Goal: Information Seeking & Learning: Learn about a topic

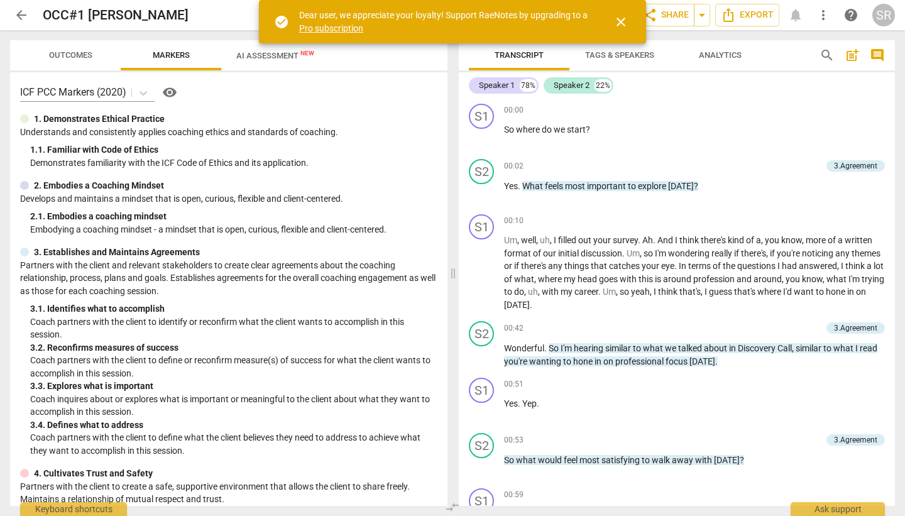
click at [623, 21] on span "close" at bounding box center [620, 21] width 15 height 15
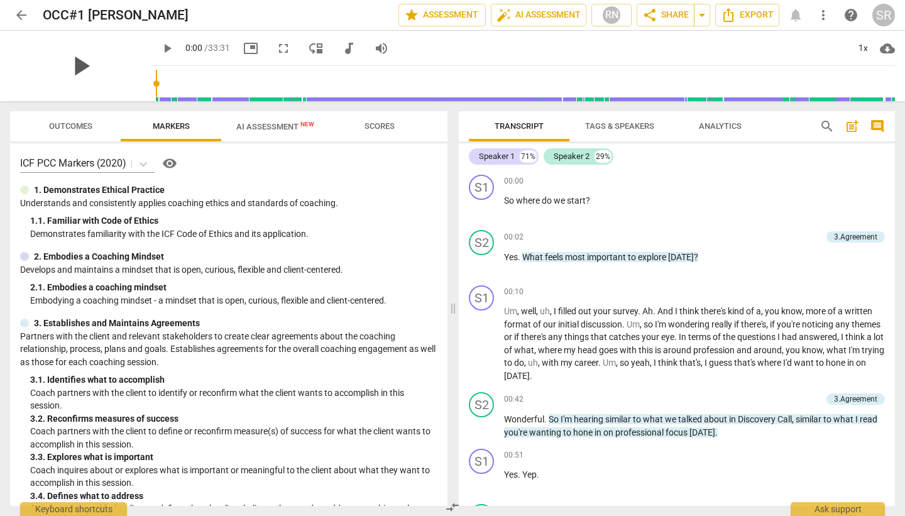
click at [65, 63] on span "play_arrow" at bounding box center [80, 66] width 33 height 33
type input "13"
type input "0.59"
type input "13"
type input "0.59"
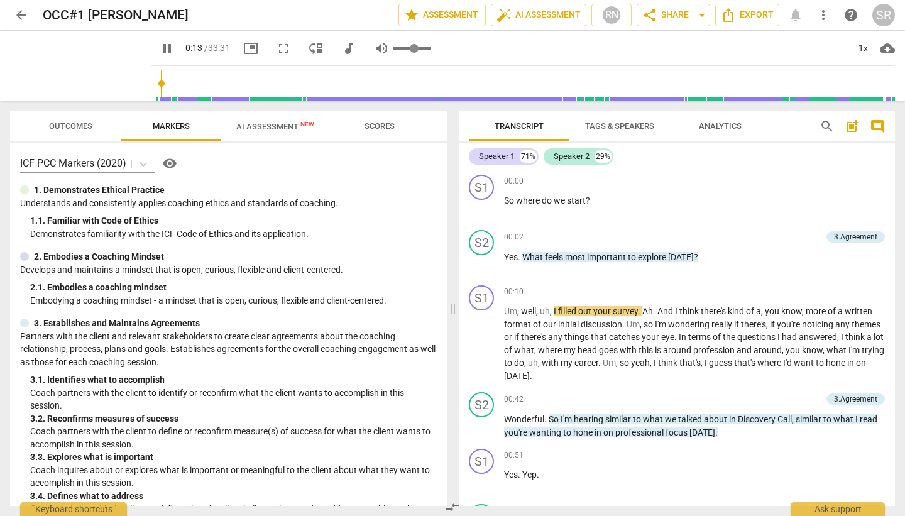
click at [400, 48] on input "range" at bounding box center [412, 48] width 38 height 3
click at [866, 46] on div "1x" at bounding box center [863, 48] width 24 height 20
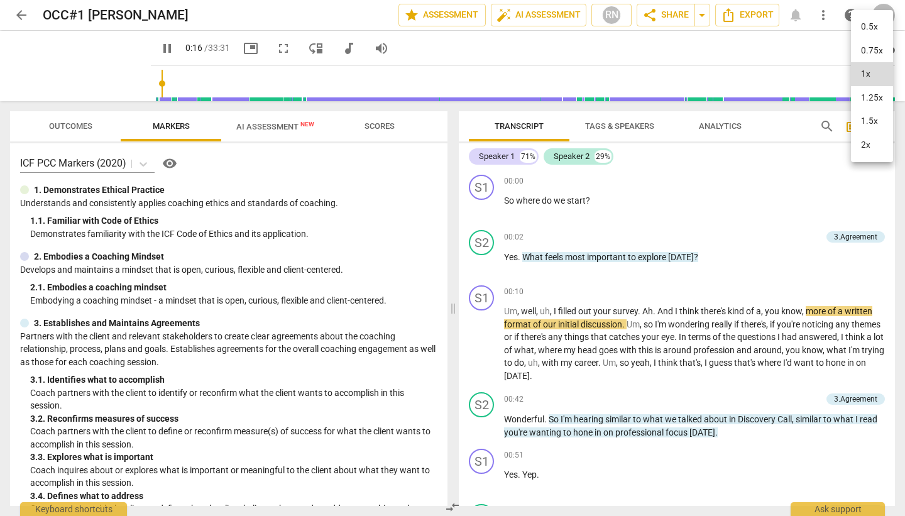
click at [867, 129] on li "1.5x" at bounding box center [872, 121] width 42 height 24
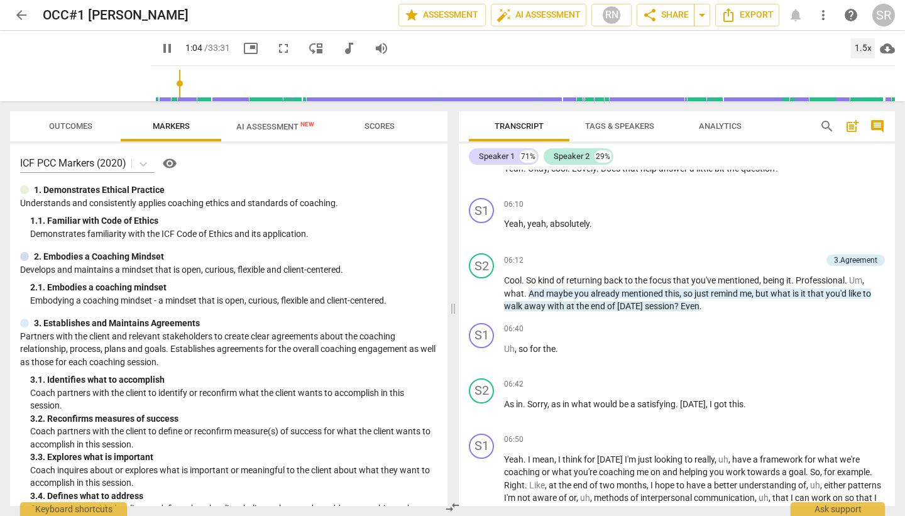
scroll to position [1539, 0]
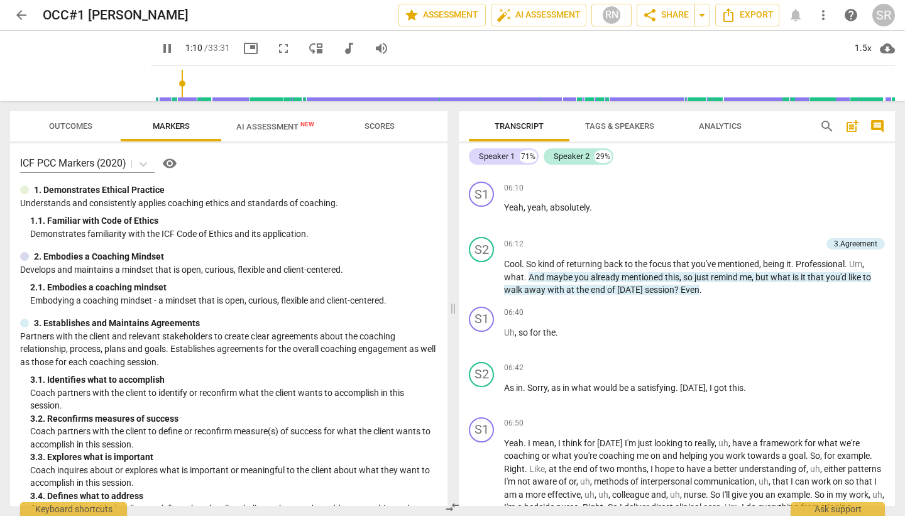
click at [160, 48] on span "pause" at bounding box center [167, 48] width 15 height 15
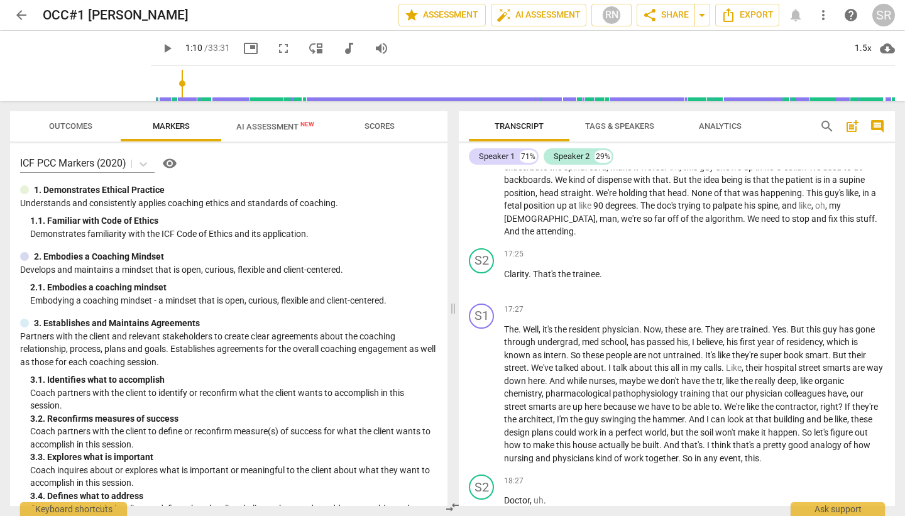
scroll to position [3167, 0]
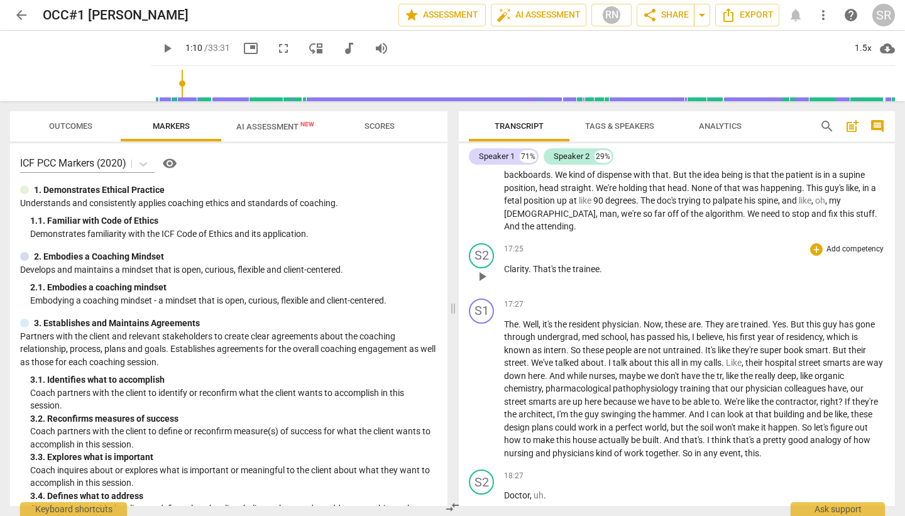
click at [484, 275] on span "play_arrow" at bounding box center [481, 276] width 15 height 15
click at [482, 279] on span "pause" at bounding box center [481, 276] width 15 height 15
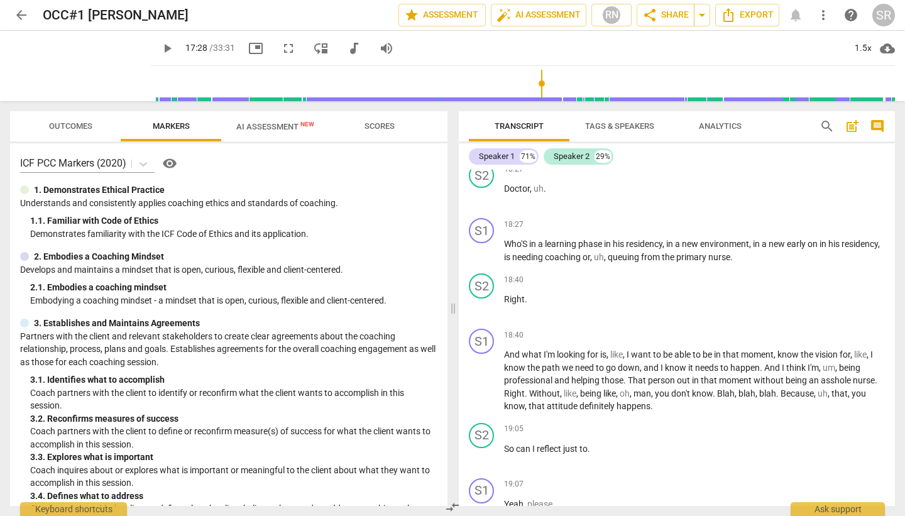
scroll to position [3474, 0]
click at [485, 250] on span "play_arrow" at bounding box center [481, 250] width 15 height 15
click at [486, 251] on span "pause" at bounding box center [481, 250] width 15 height 15
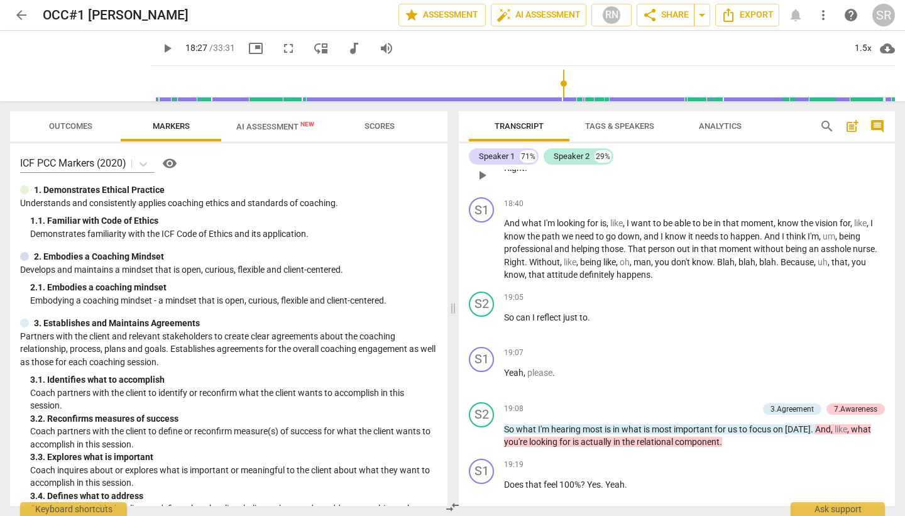
scroll to position [3610, 0]
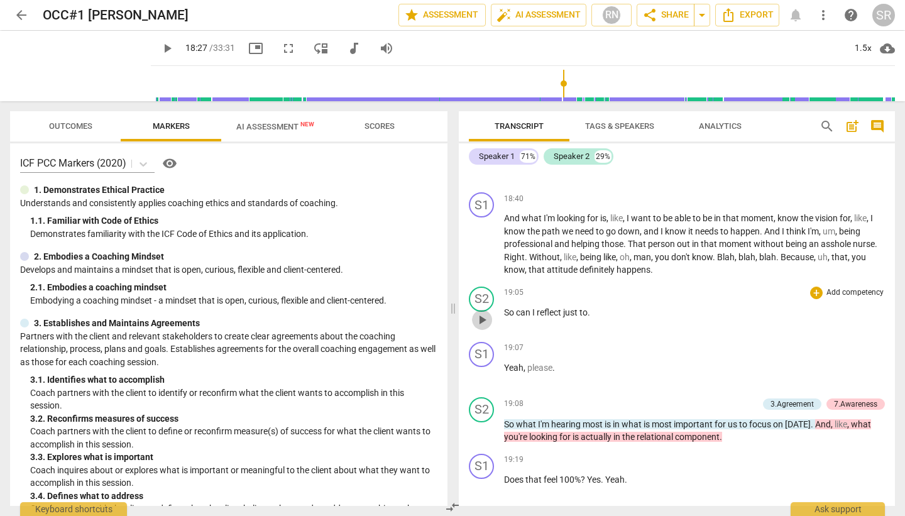
click at [484, 318] on span "play_arrow" at bounding box center [481, 319] width 15 height 15
click at [483, 318] on span "pause" at bounding box center [481, 319] width 15 height 15
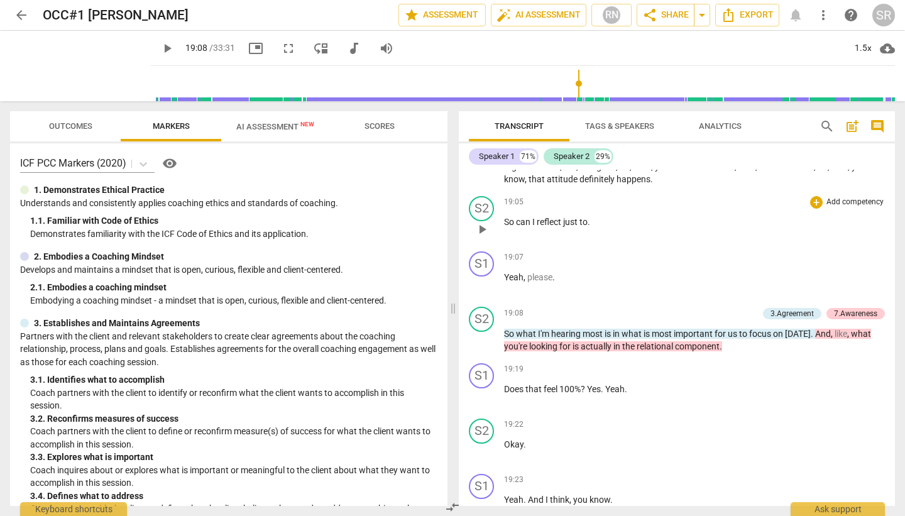
scroll to position [3731, 0]
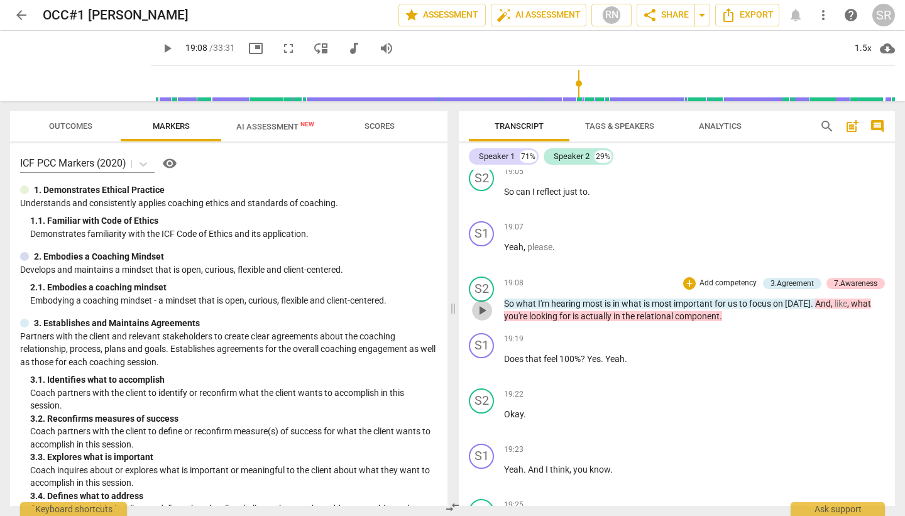
click at [483, 309] on span "play_arrow" at bounding box center [481, 310] width 15 height 15
click at [483, 310] on span "pause" at bounding box center [481, 310] width 15 height 15
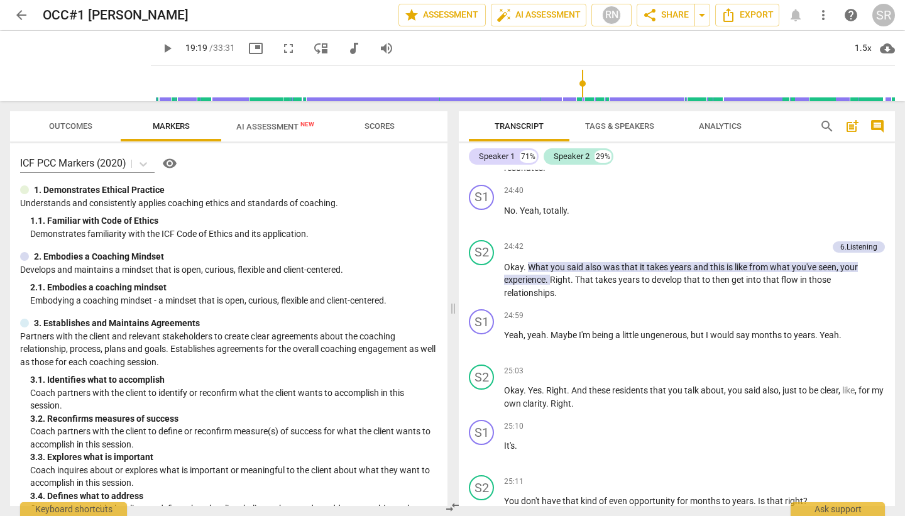
scroll to position [5475, 0]
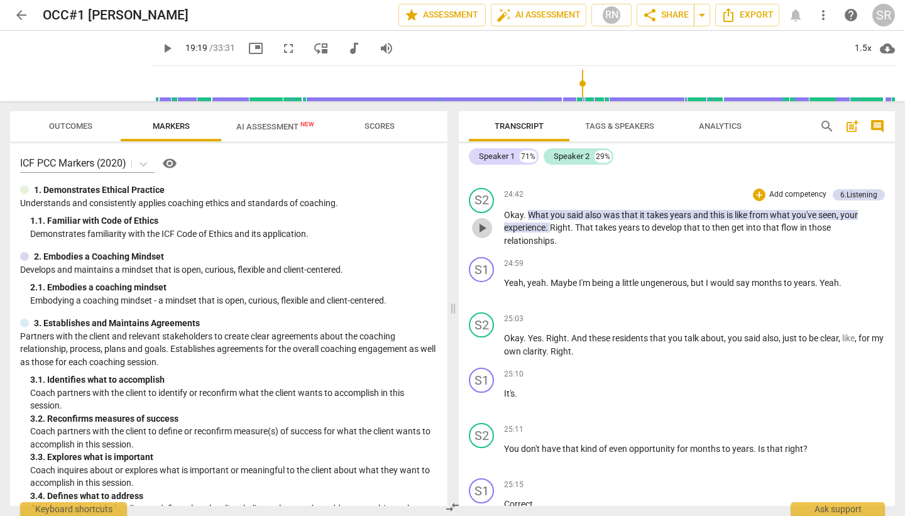
click at [483, 236] on span "play_arrow" at bounding box center [481, 228] width 15 height 15
click at [482, 236] on span "pause" at bounding box center [481, 228] width 15 height 15
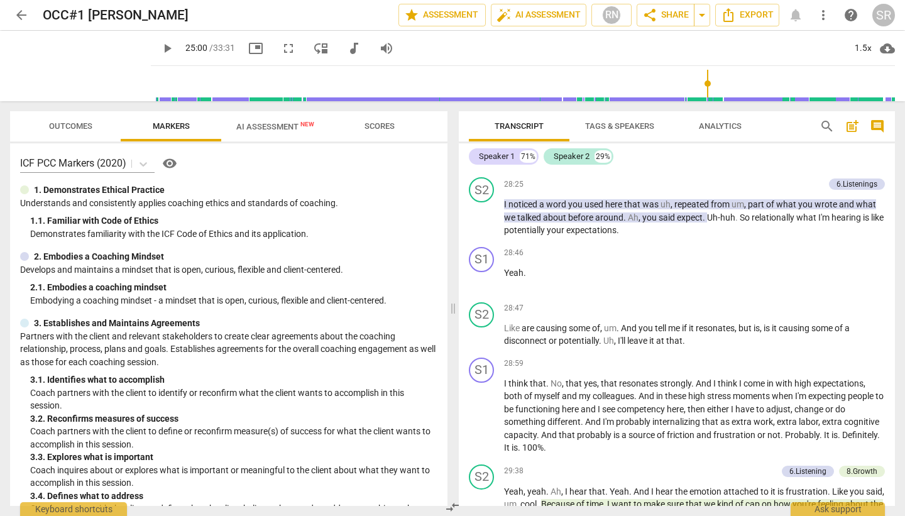
scroll to position [6238, 0]
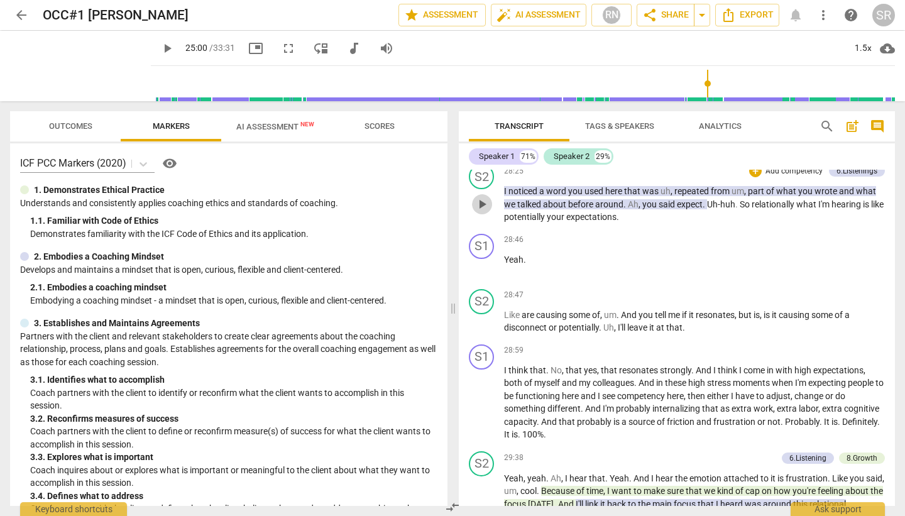
click at [483, 212] on span "play_arrow" at bounding box center [481, 204] width 15 height 15
click at [486, 330] on span "pause" at bounding box center [481, 322] width 15 height 15
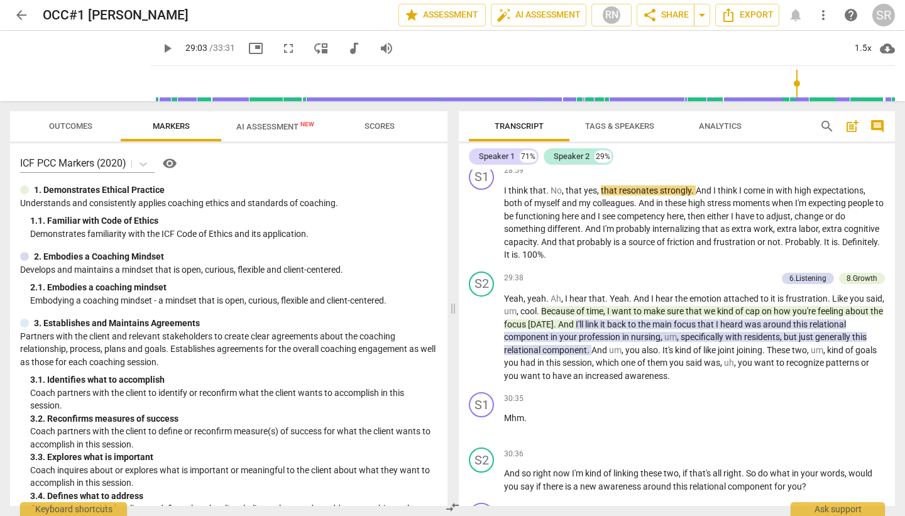
scroll to position [6440, 0]
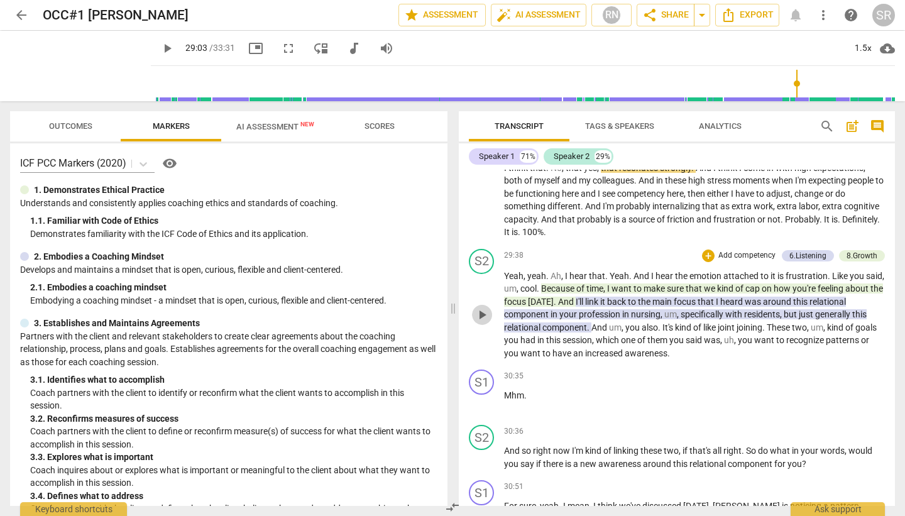
click at [484, 322] on span "play_arrow" at bounding box center [481, 314] width 15 height 15
click at [481, 322] on span "pause" at bounding box center [481, 314] width 15 height 15
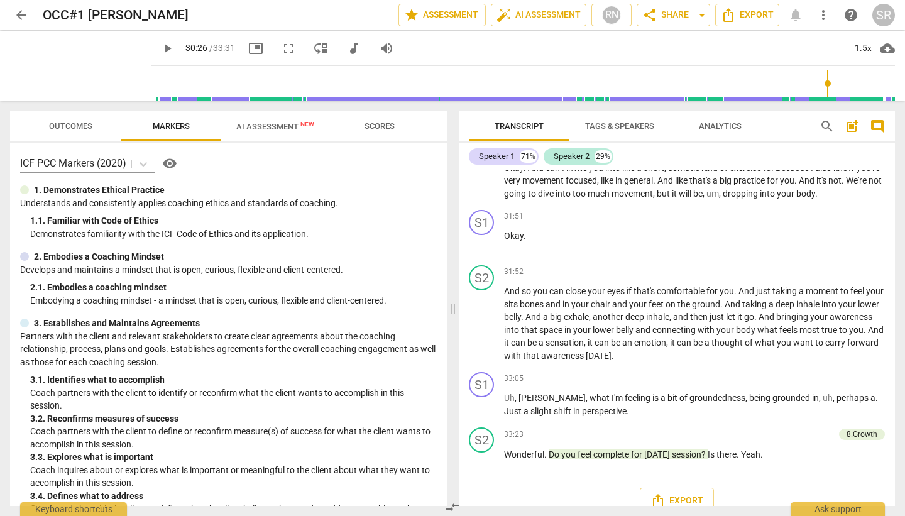
scroll to position [6903, 0]
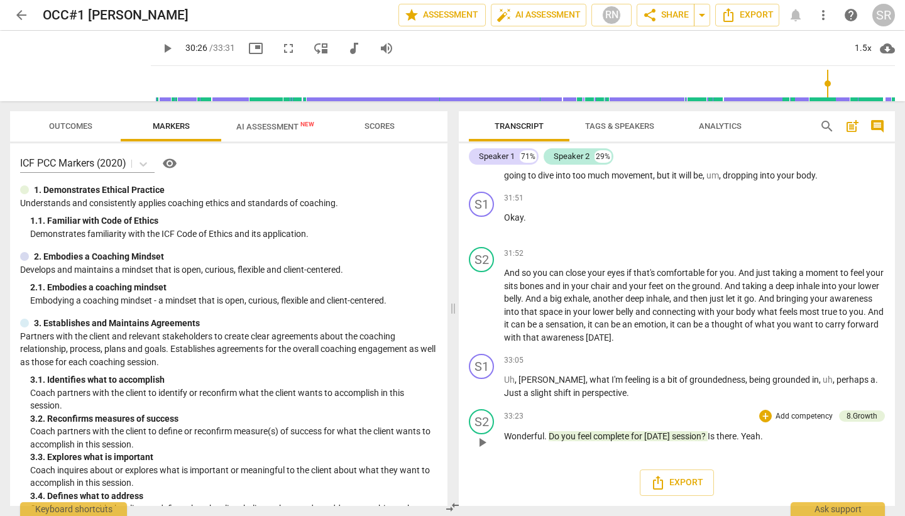
click at [481, 437] on span "play_arrow" at bounding box center [481, 442] width 15 height 15
click at [481, 437] on span "pause" at bounding box center [481, 442] width 15 height 15
type input "2004"
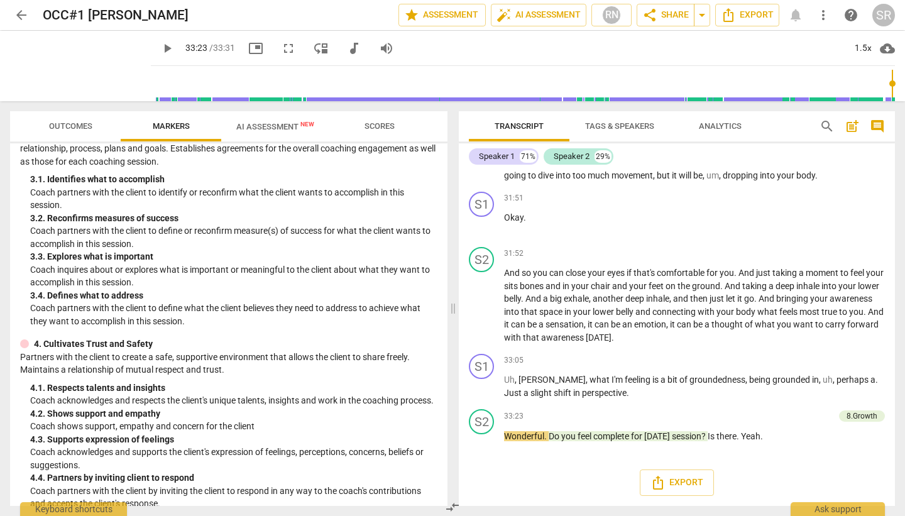
scroll to position [205, 0]
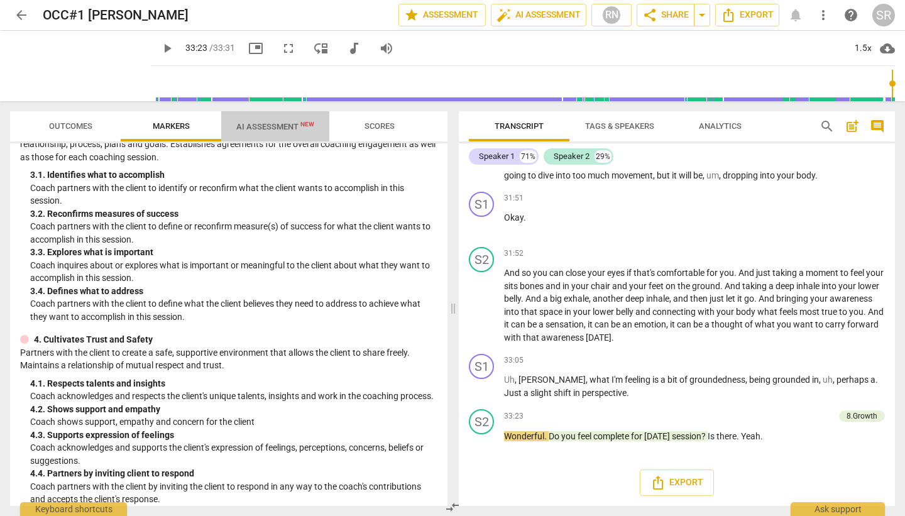
click at [293, 135] on button "AI Assessment New" at bounding box center [275, 126] width 108 height 30
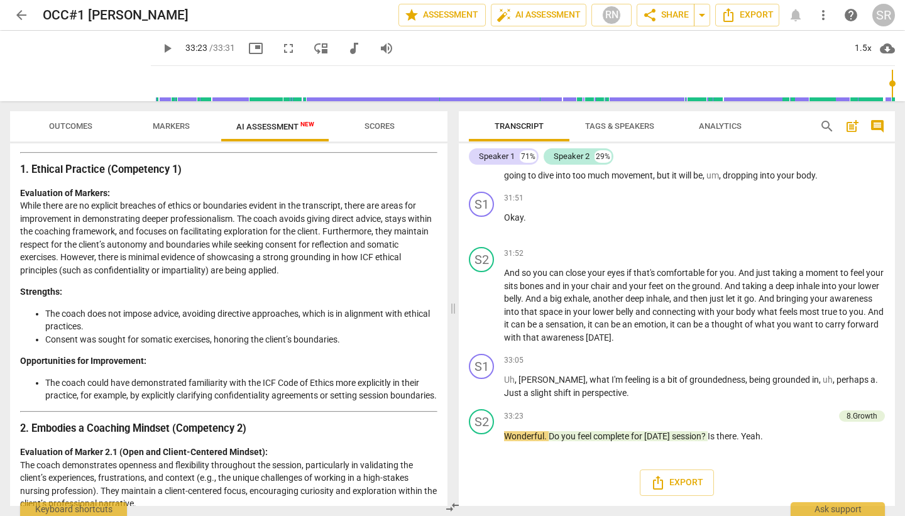
scroll to position [159, 0]
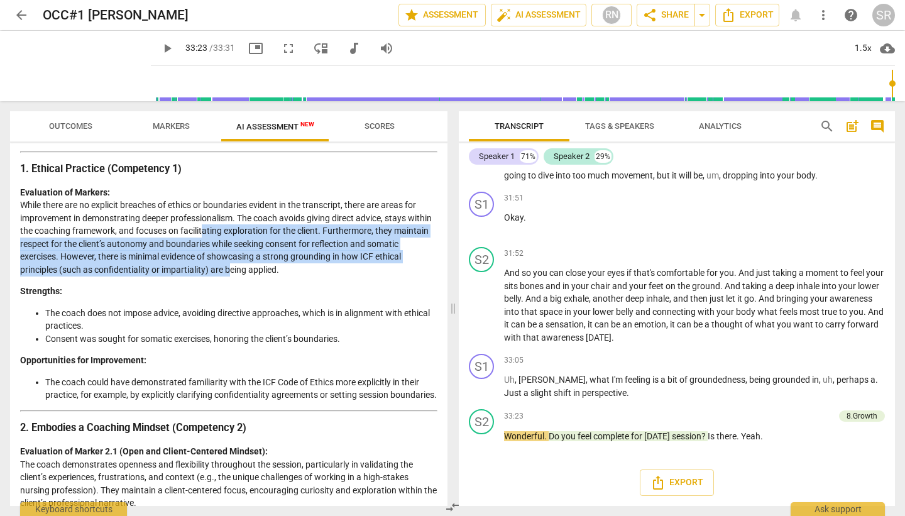
drag, startPoint x: 229, startPoint y: 230, endPoint x: 259, endPoint y: 263, distance: 44.9
click at [259, 263] on p "Evaluation of Markers: While there are no explicit breaches of ethics or bounda…" at bounding box center [228, 231] width 417 height 90
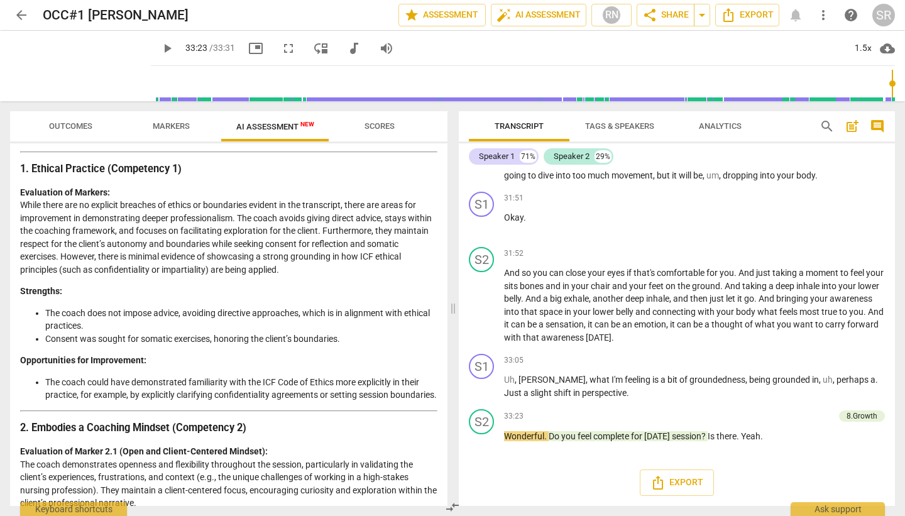
click at [262, 273] on p "Evaluation of Markers: While there are no explicit breaches of ethics or bounda…" at bounding box center [228, 231] width 417 height 90
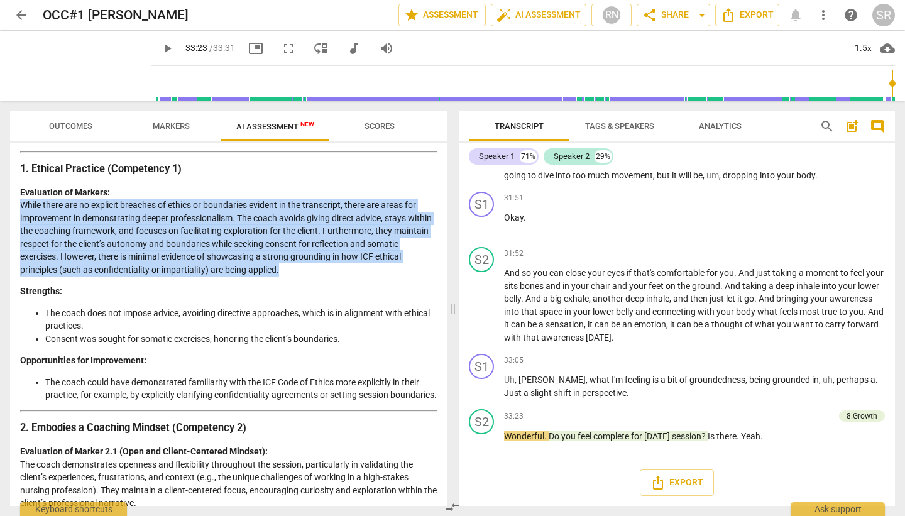
click at [262, 273] on p "Evaluation of Markers: While there are no explicit breaches of ethics or bounda…" at bounding box center [228, 231] width 417 height 90
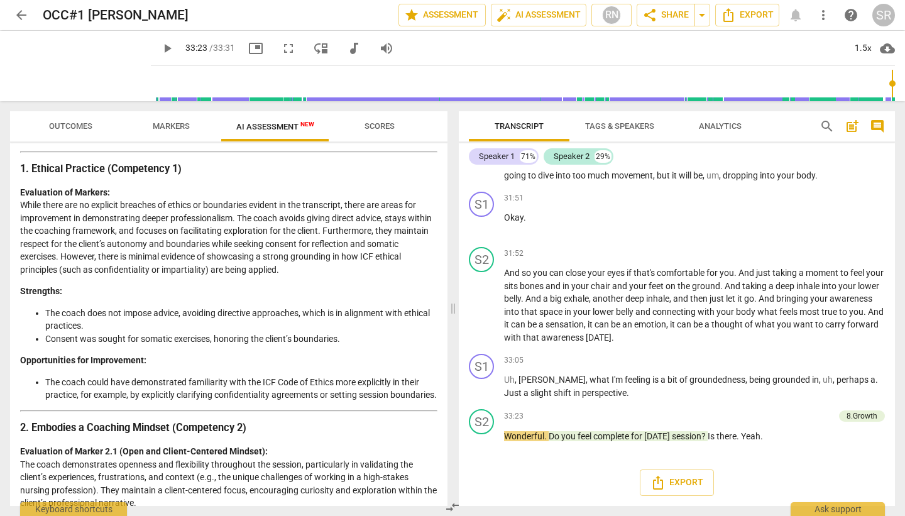
click at [233, 315] on li "The coach does not impose advice, avoiding directive approaches, which is in al…" at bounding box center [241, 320] width 392 height 26
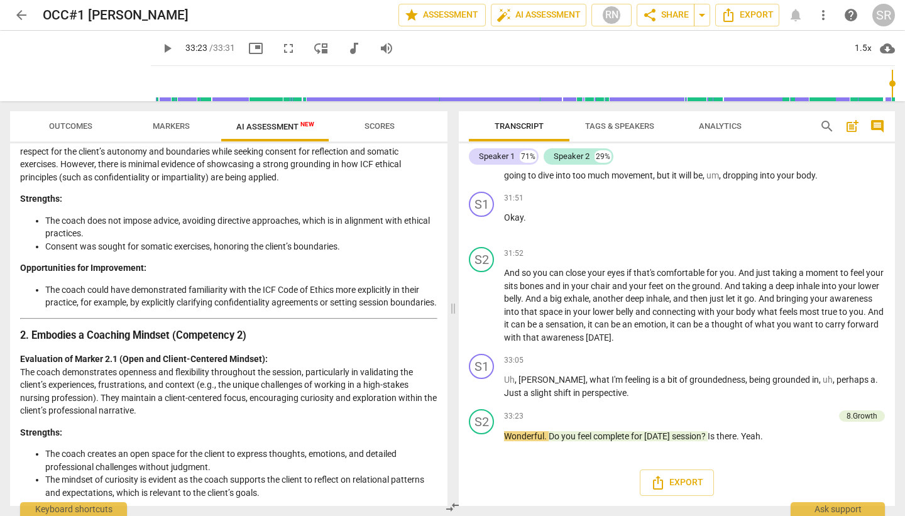
scroll to position [256, 0]
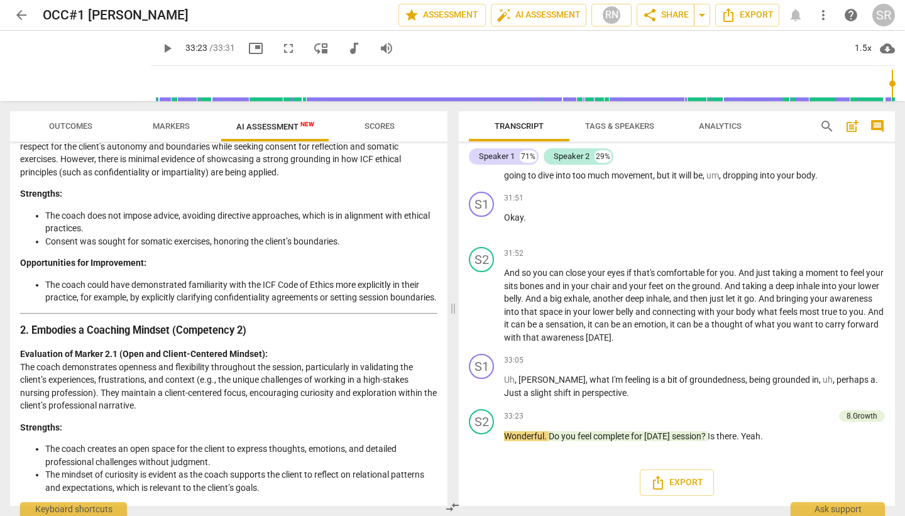
click at [150, 286] on li "The coach could have demonstrated familiarity with the ICF Code of Ethics more …" at bounding box center [241, 291] width 392 height 26
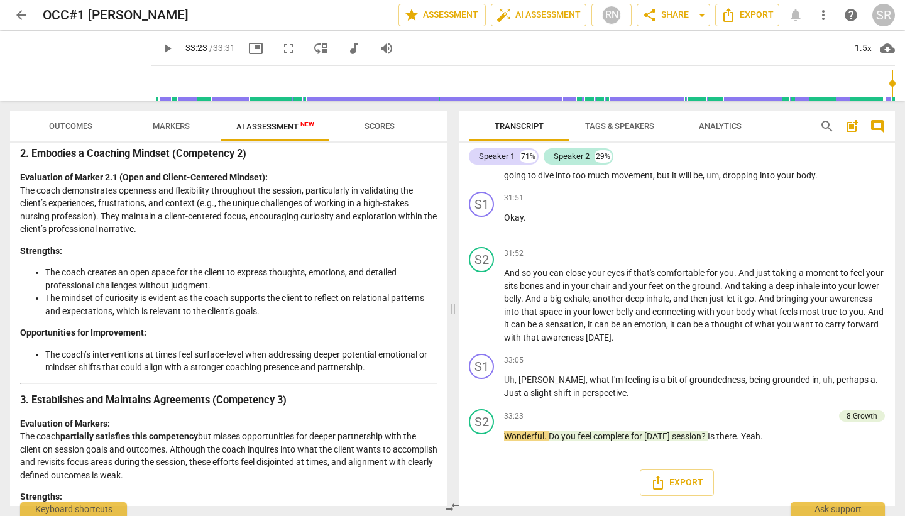
scroll to position [439, 0]
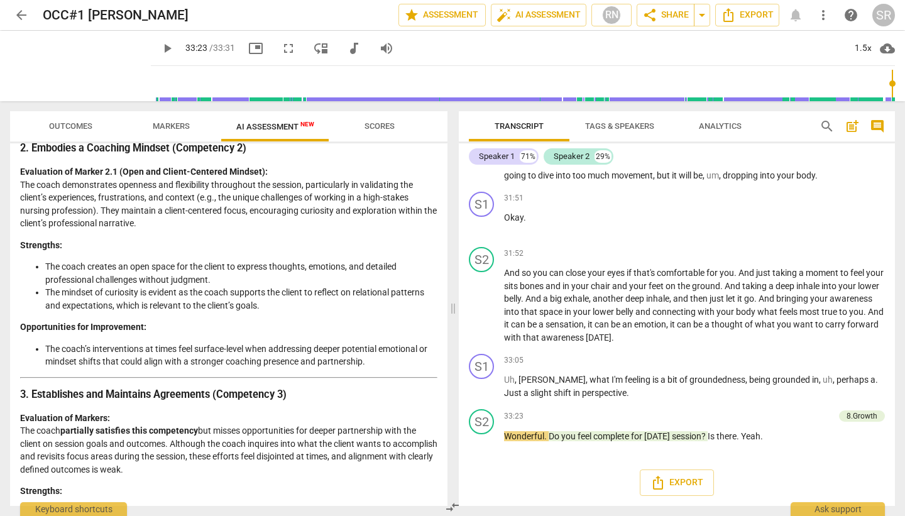
click at [102, 281] on li "The coach creates an open space for the client to express thoughts, emotions, a…" at bounding box center [241, 273] width 392 height 26
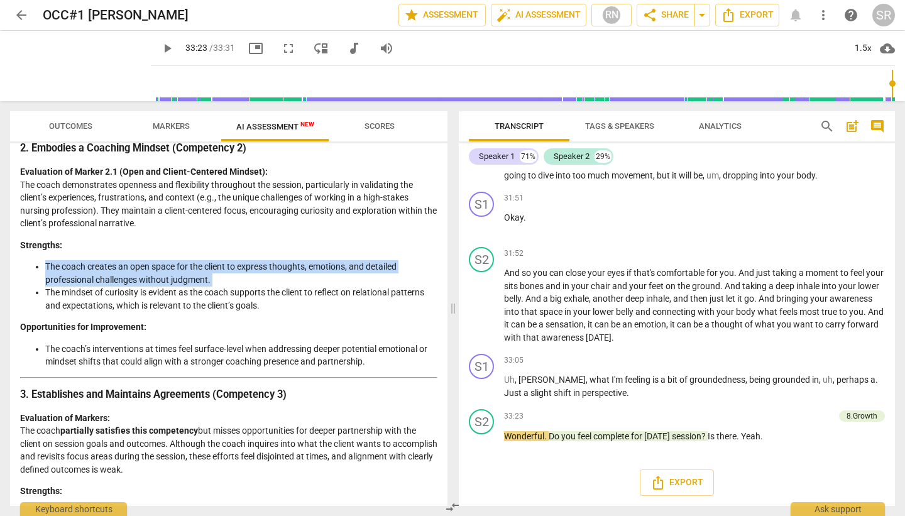
click at [102, 281] on li "The coach creates an open space for the client to express thoughts, emotions, a…" at bounding box center [241, 273] width 392 height 26
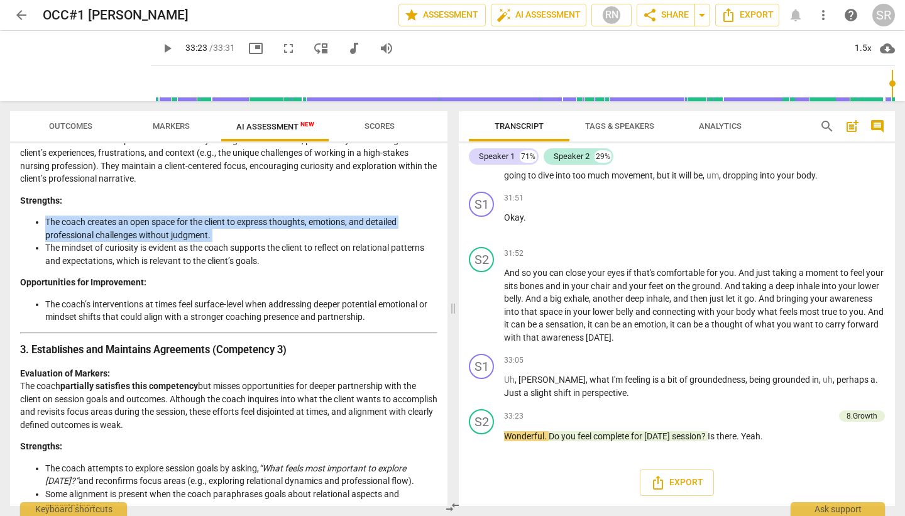
scroll to position [490, 0]
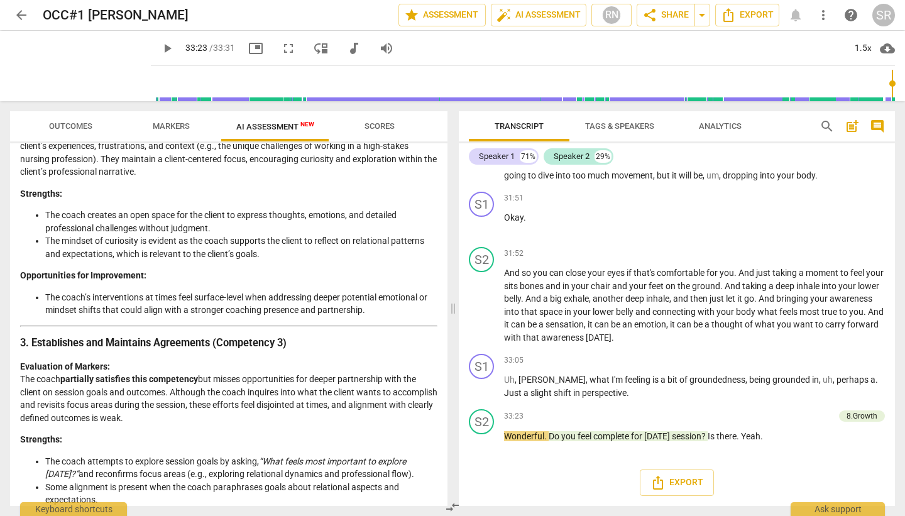
click at [208, 254] on li "The mindset of curiosity is evident as the coach supports the client to reflect…" at bounding box center [241, 247] width 392 height 26
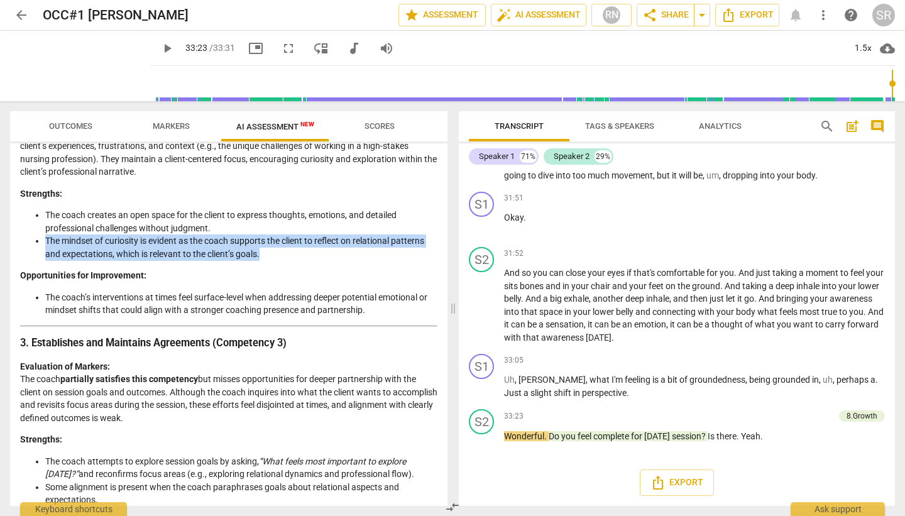
click at [208, 254] on li "The mindset of curiosity is evident as the coach supports the client to reflect…" at bounding box center [241, 247] width 392 height 26
click at [212, 260] on li "The mindset of curiosity is evident as the coach supports the client to reflect…" at bounding box center [241, 247] width 392 height 26
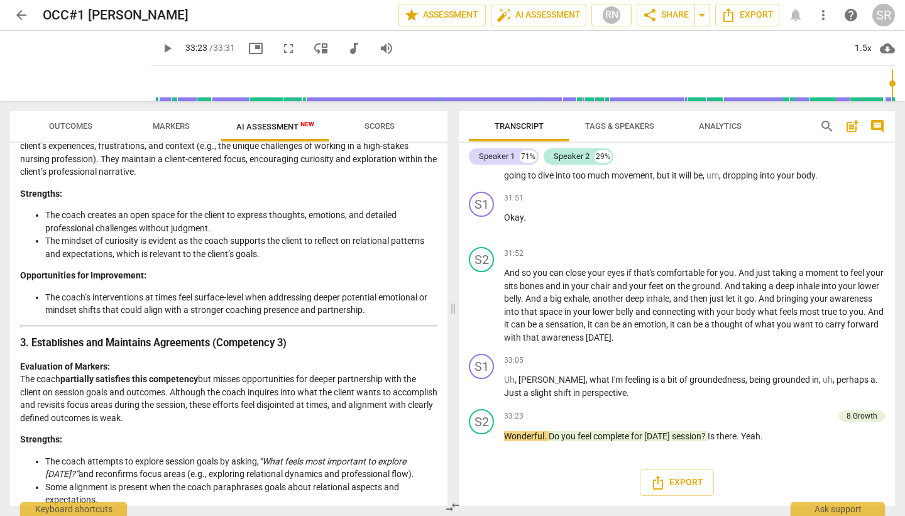
click at [157, 310] on li "The coach’s interventions at times feel surface-level when addressing deeper po…" at bounding box center [241, 304] width 392 height 26
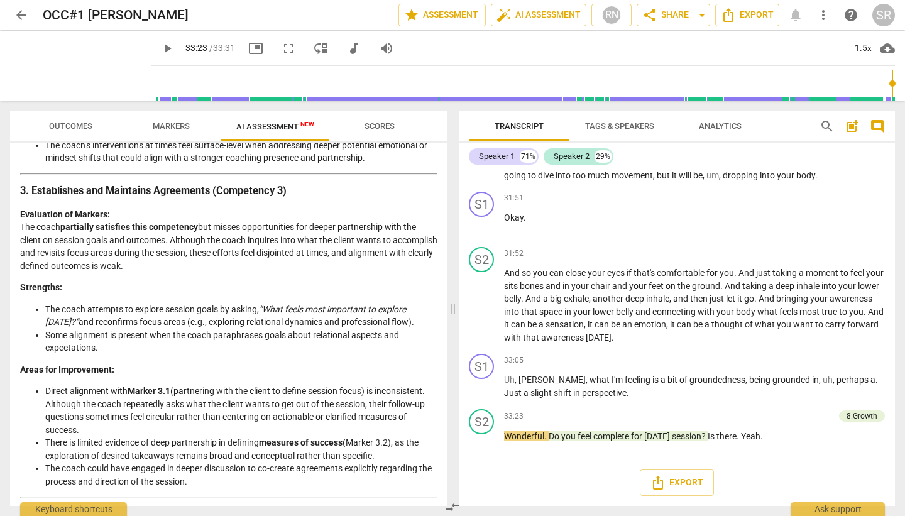
scroll to position [649, 0]
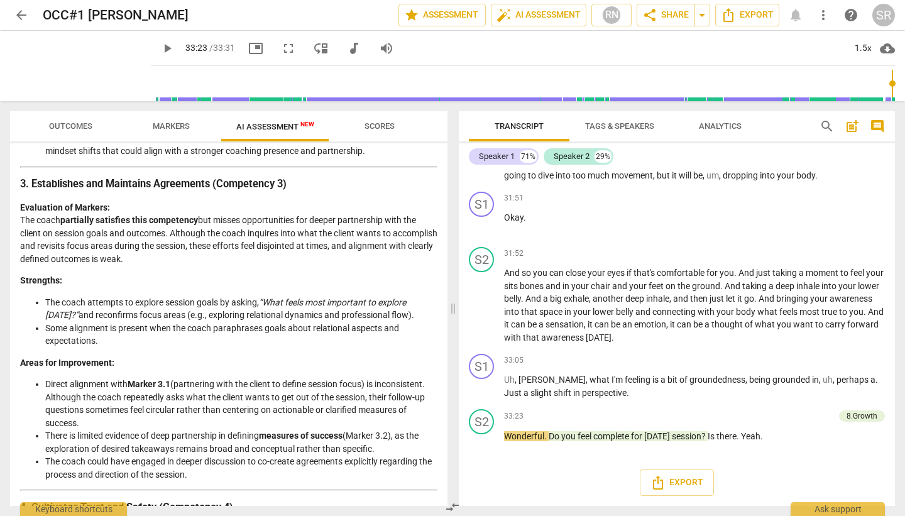
click at [166, 266] on p "Evaluation of Markers: The coach partially satisfies this competency but misses…" at bounding box center [228, 233] width 417 height 65
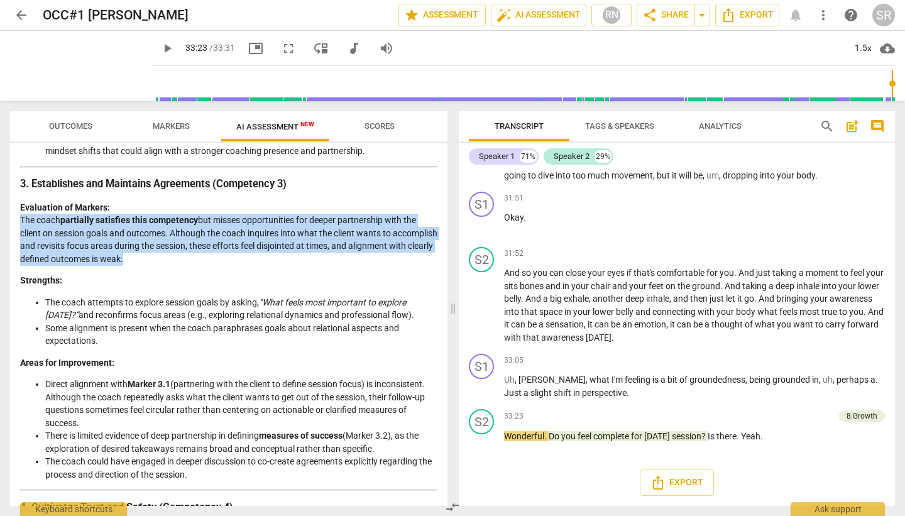
click at [166, 266] on p "Evaluation of Markers: The coach partially satisfies this competency but misses…" at bounding box center [228, 233] width 417 height 65
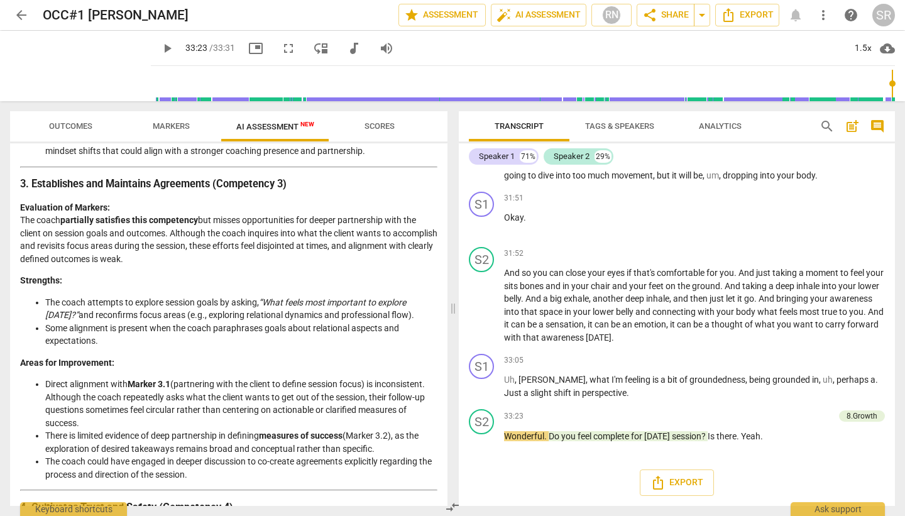
click at [166, 266] on p "Evaluation of Markers: The coach partially satisfies this competency but misses…" at bounding box center [228, 233] width 417 height 65
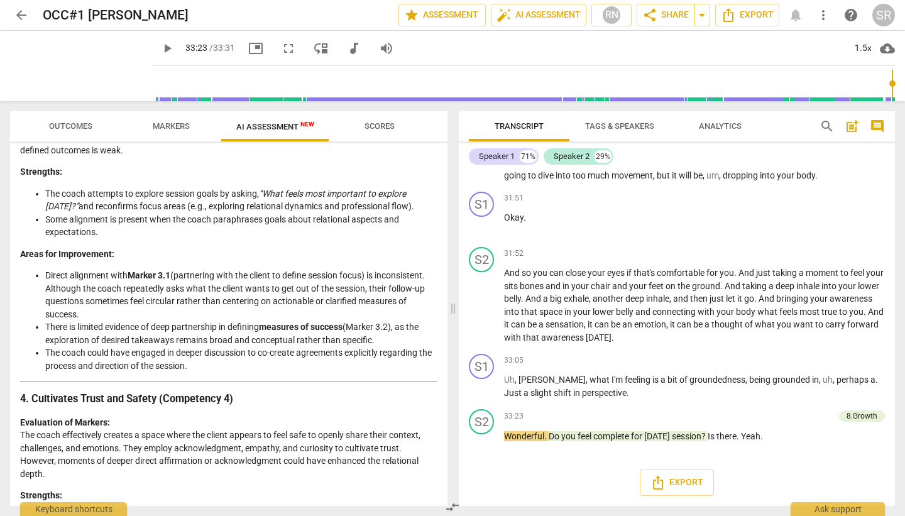
scroll to position [763, 0]
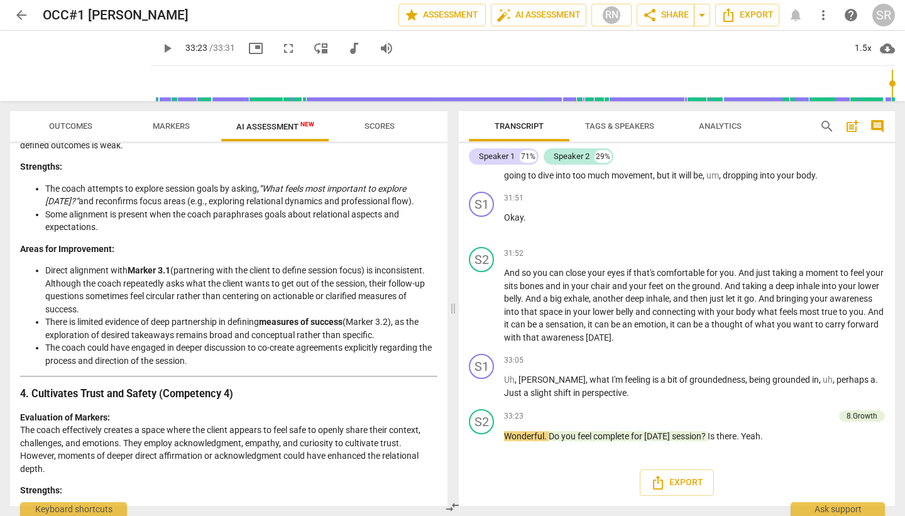
click at [158, 275] on strong "Marker 3.1" at bounding box center [149, 270] width 43 height 10
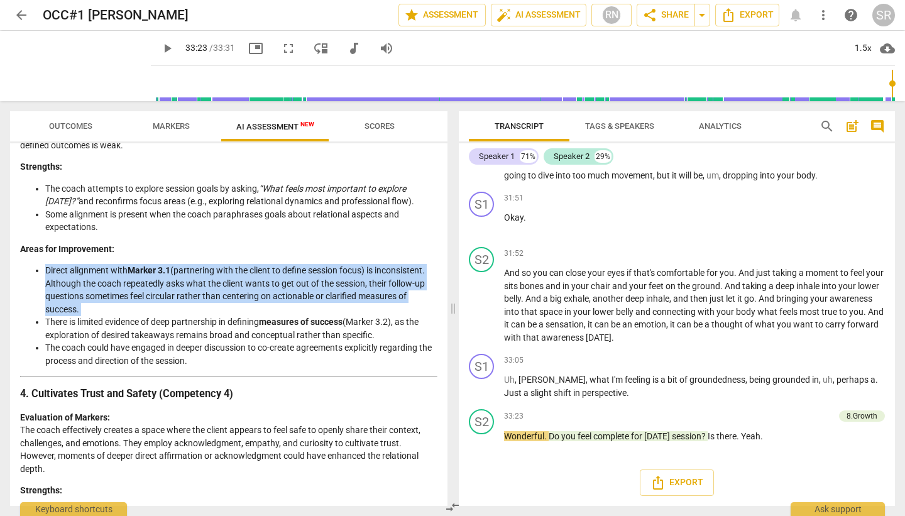
click at [158, 275] on strong "Marker 3.1" at bounding box center [149, 270] width 43 height 10
drag, startPoint x: 184, startPoint y: 308, endPoint x: 212, endPoint y: 320, distance: 30.5
click at [212, 315] on li "Direct alignment with Marker 3.1 (partnering with the client to define session …" at bounding box center [241, 290] width 392 height 52
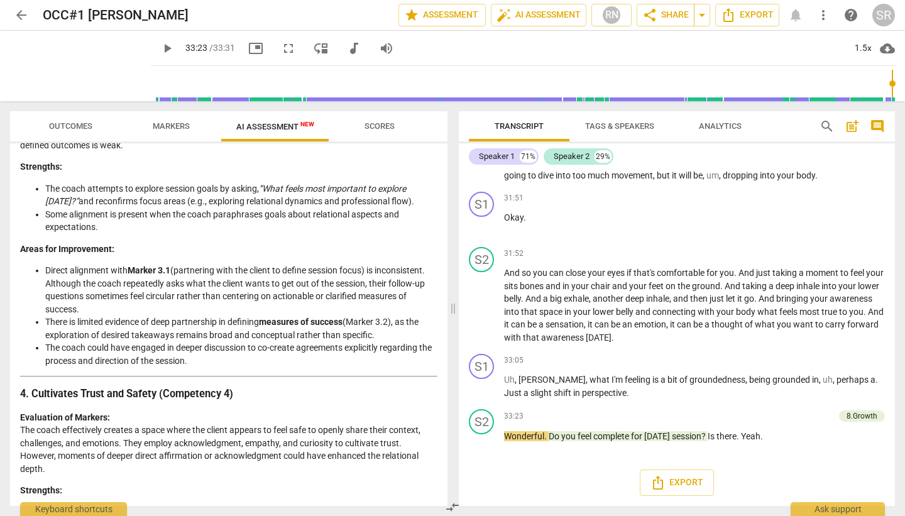
click at [176, 335] on li "There is limited evidence of deep partnership in defining measures of success (…" at bounding box center [241, 328] width 392 height 26
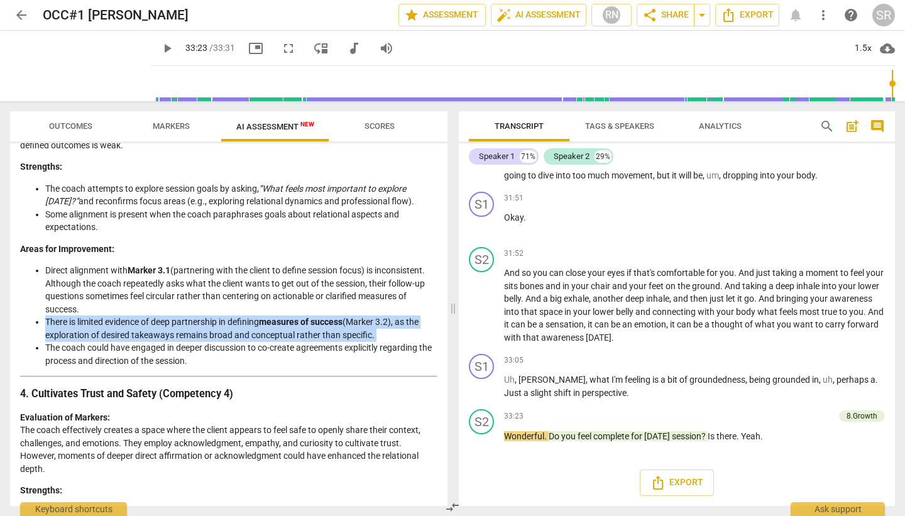
click at [176, 335] on li "There is limited evidence of deep partnership in defining measures of success (…" at bounding box center [241, 328] width 392 height 26
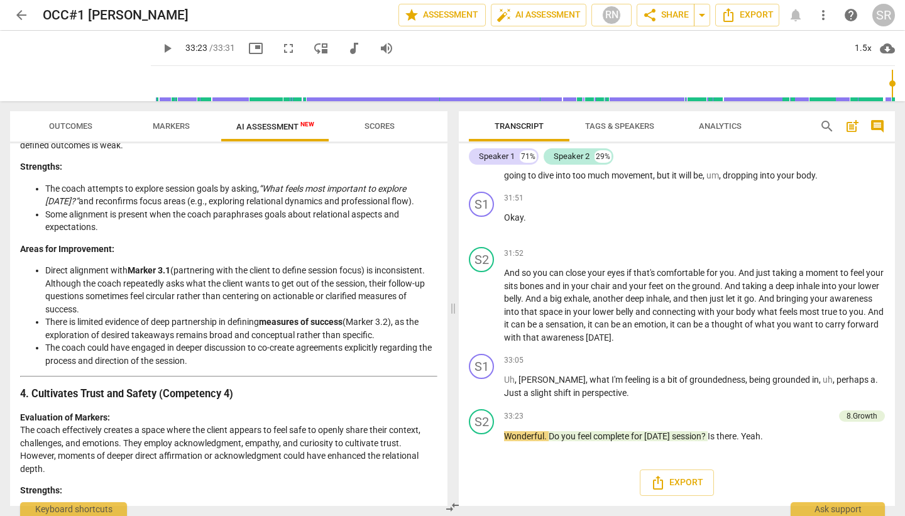
click at [171, 363] on li "The coach could have engaged in deeper discussion to co-create agreements expli…" at bounding box center [241, 354] width 392 height 26
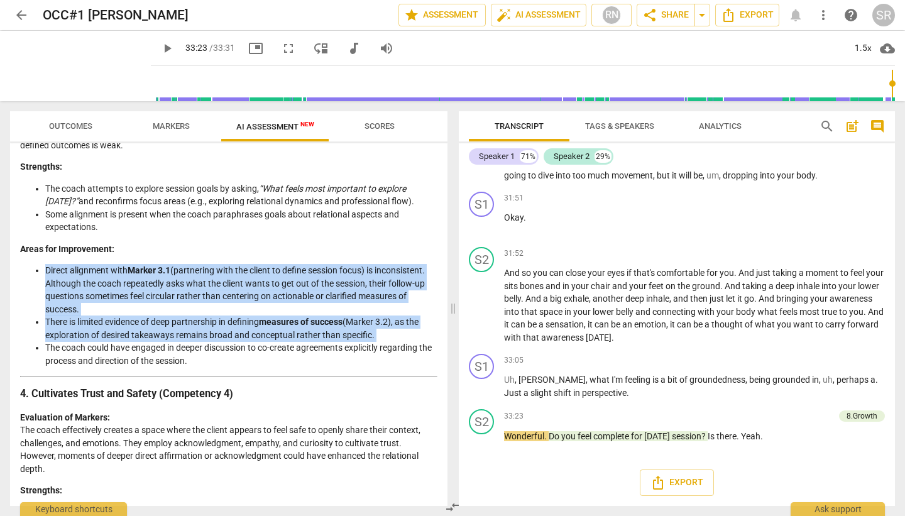
click at [171, 363] on li "The coach could have engaged in deeper discussion to co-create agreements expli…" at bounding box center [241, 354] width 392 height 26
click at [215, 367] on li "The coach could have engaged in deeper discussion to co-create agreements expli…" at bounding box center [241, 354] width 392 height 26
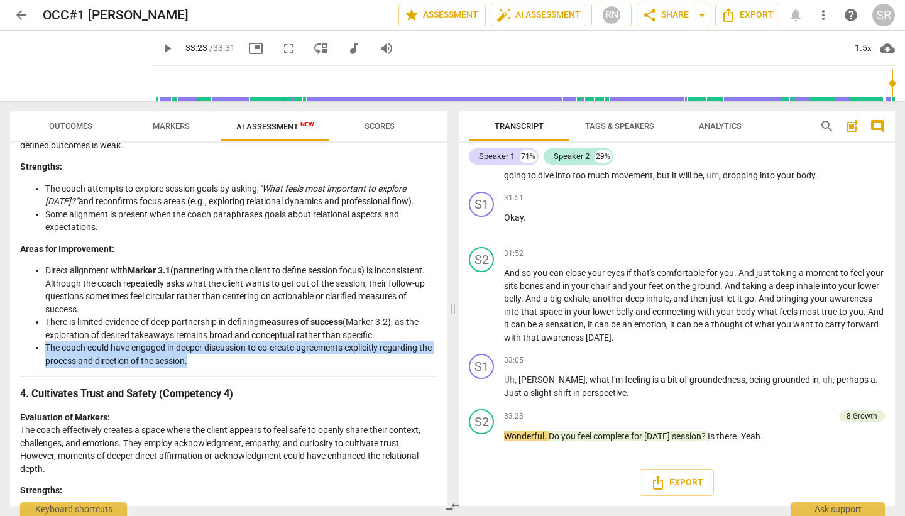
drag, startPoint x: 215, startPoint y: 376, endPoint x: 36, endPoint y: 359, distance: 179.2
click at [36, 359] on ul "Direct alignment with Marker 3.1 (partnering with the client to define session …" at bounding box center [228, 315] width 417 height 103
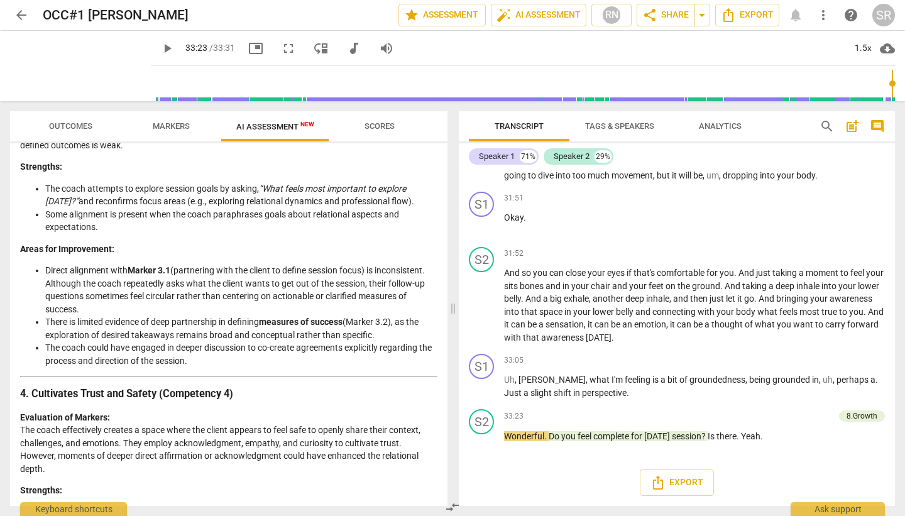
click at [222, 367] on li "The coach could have engaged in deeper discussion to co-create agreements expli…" at bounding box center [241, 354] width 392 height 26
drag, startPoint x: 222, startPoint y: 378, endPoint x: 98, endPoint y: 373, distance: 123.9
click at [98, 367] on li "The coach could have engaged in deeper discussion to co-create agreements expli…" at bounding box center [241, 354] width 392 height 26
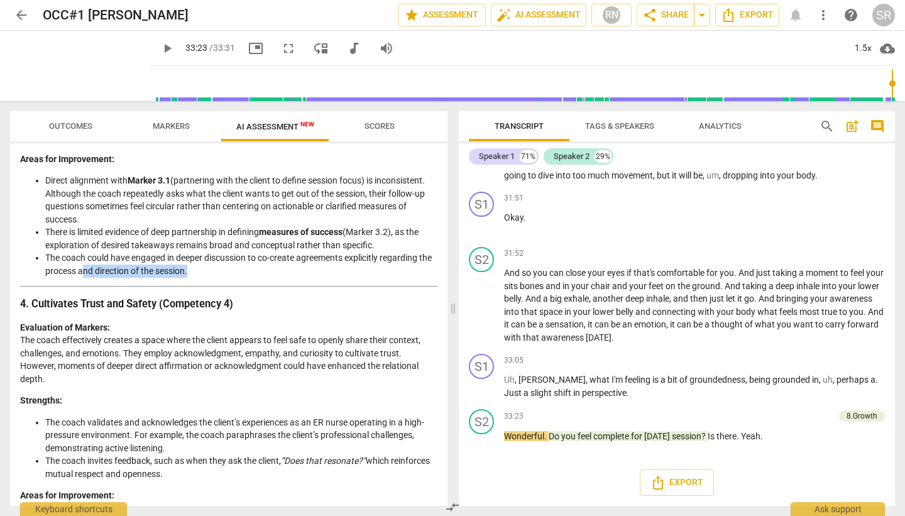
scroll to position [868, 0]
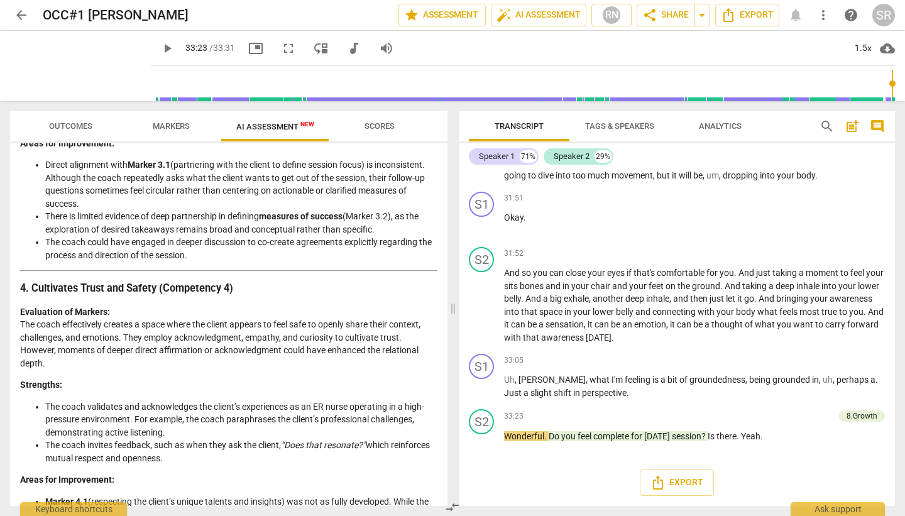
click at [101, 342] on p "Evaluation of Markers: The coach effectively creates a space where the client a…" at bounding box center [228, 337] width 417 height 65
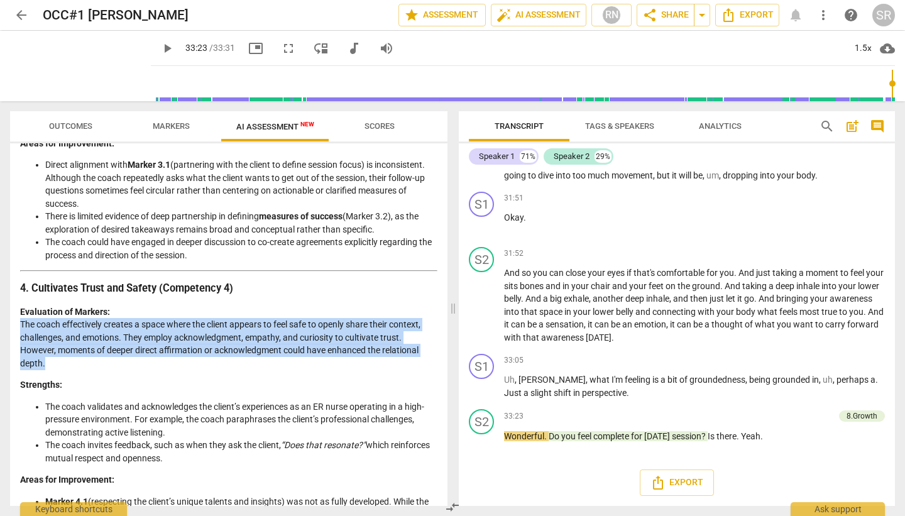
click at [101, 342] on p "Evaluation of Markers: The coach effectively creates a space where the client a…" at bounding box center [228, 337] width 417 height 65
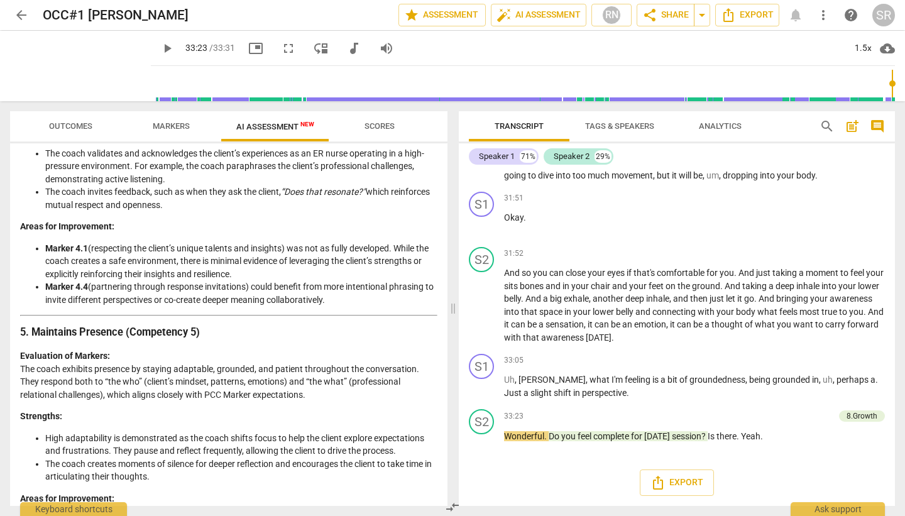
scroll to position [1122, 0]
click at [199, 305] on li "Marker 4.4 (partnering through response invitations) could benefit from more in…" at bounding box center [241, 293] width 392 height 26
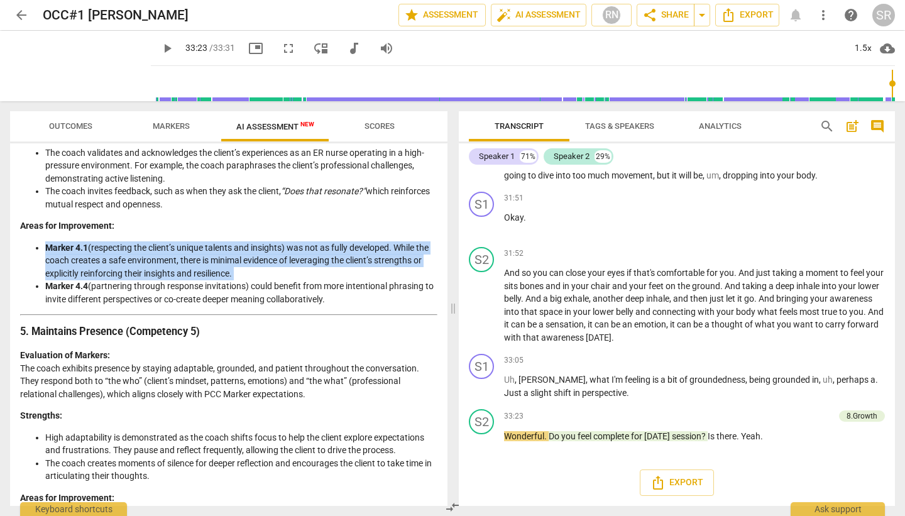
click at [199, 305] on li "Marker 4.4 (partnering through response invitations) could benefit from more in…" at bounding box center [241, 293] width 392 height 26
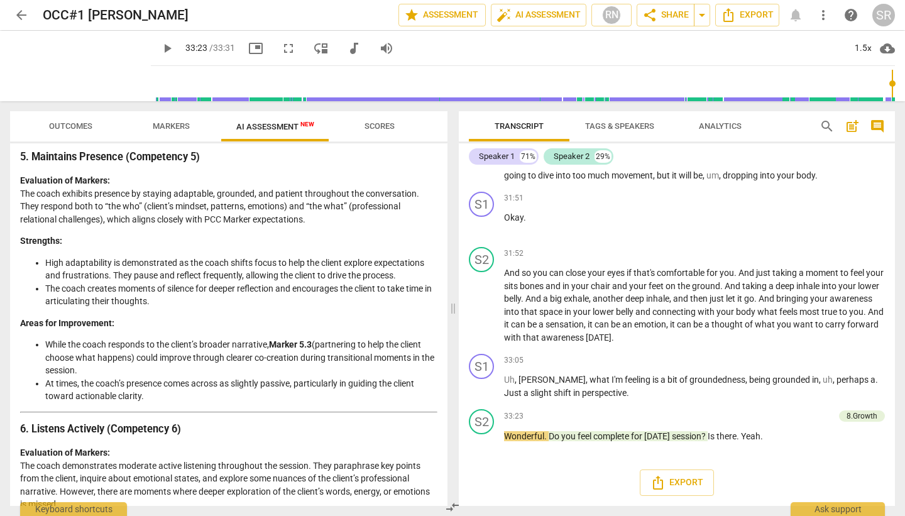
scroll to position [1297, 0]
click at [128, 207] on p "Evaluation of Markers: The coach exhibits presence by staying adaptable, ground…" at bounding box center [228, 199] width 417 height 52
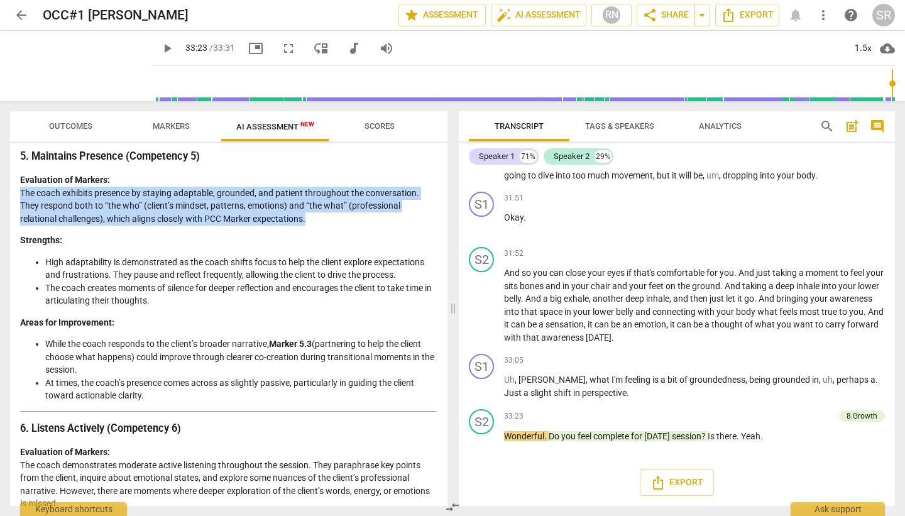
click at [128, 207] on p "Evaluation of Markers: The coach exhibits presence by staying adaptable, ground…" at bounding box center [228, 199] width 417 height 52
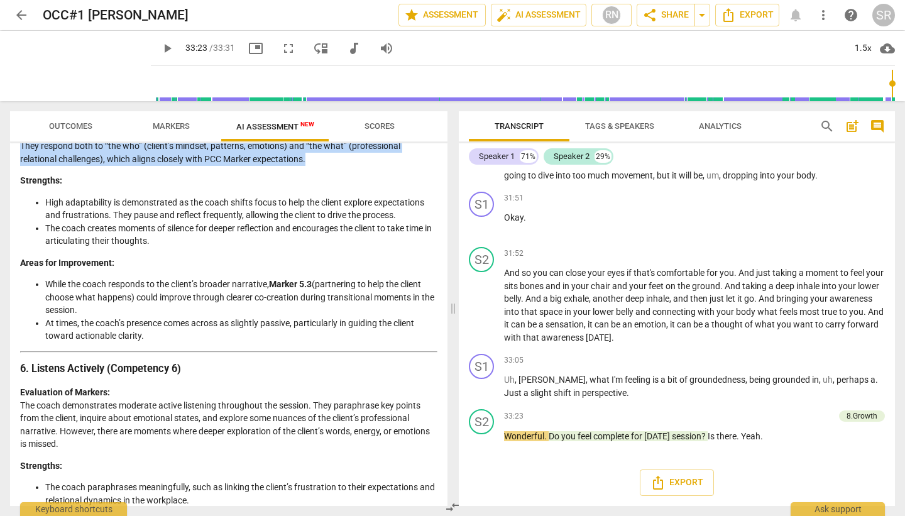
scroll to position [1363, 0]
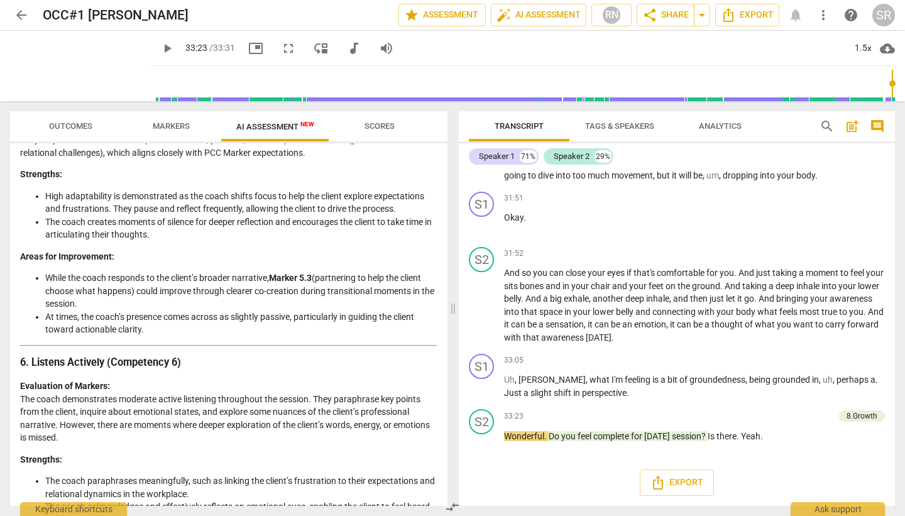
click at [151, 215] on li "High adaptability is demonstrated as the coach shifts focus to help the client …" at bounding box center [241, 203] width 392 height 26
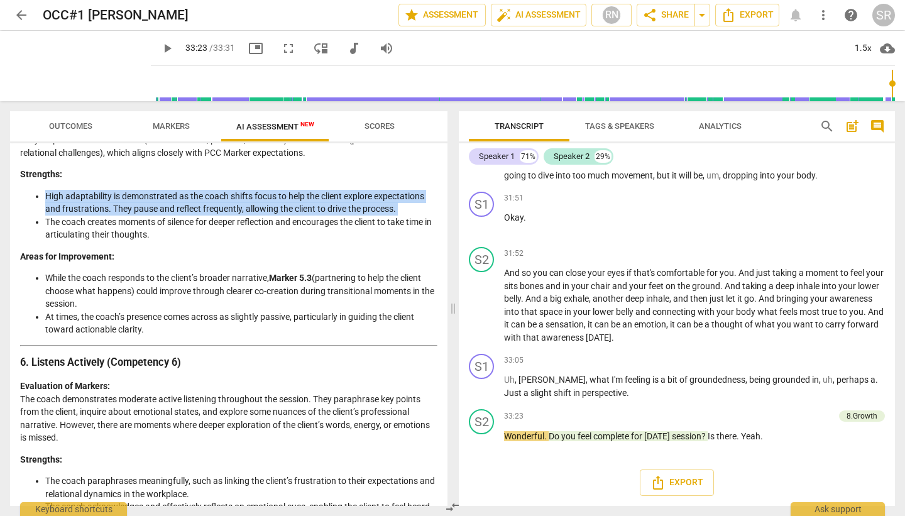
click at [151, 215] on li "High adaptability is demonstrated as the coach shifts focus to help the client …" at bounding box center [241, 203] width 392 height 26
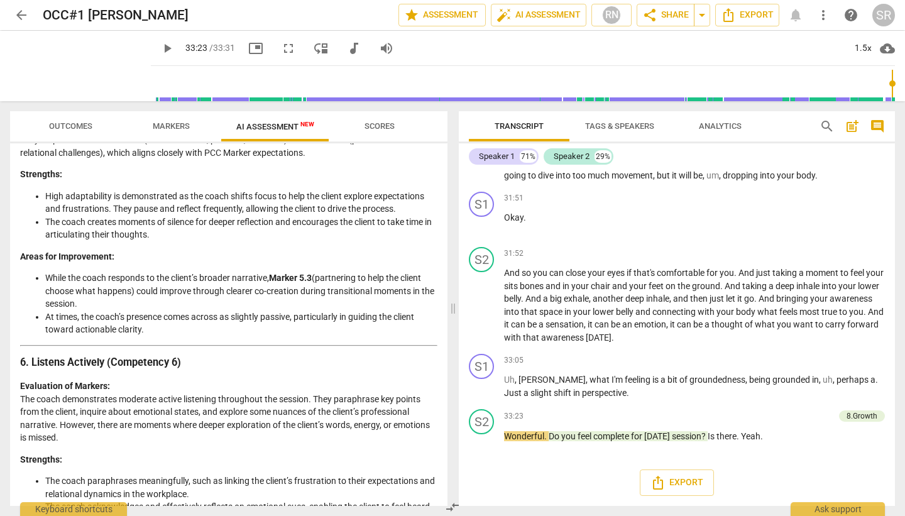
click at [132, 237] on li "The coach creates moments of silence for deeper reflection and encourages the c…" at bounding box center [241, 228] width 392 height 26
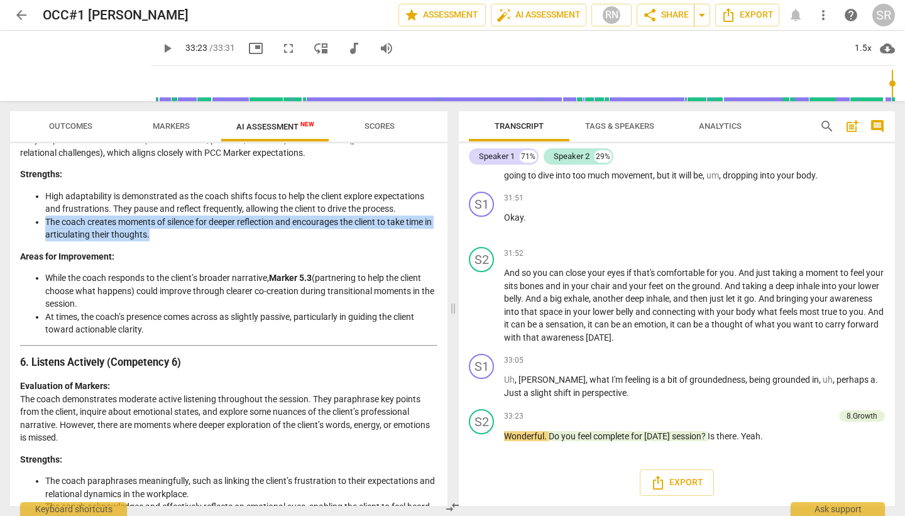
click at [132, 237] on li "The coach creates moments of silence for deeper reflection and encourages the c…" at bounding box center [241, 228] width 392 height 26
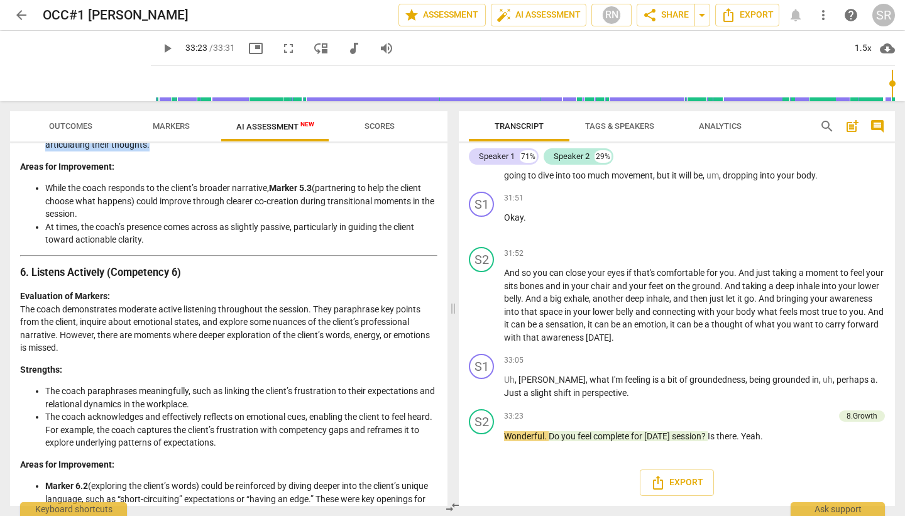
scroll to position [1454, 0]
drag, startPoint x: 200, startPoint y: 214, endPoint x: 281, endPoint y: 221, distance: 81.9
click at [281, 219] on li "While the coach responds to the client’s broader narrative, Marker 5.3 (partner…" at bounding box center [241, 199] width 392 height 39
click at [162, 241] on li "At times, the coach’s presence comes across as slightly passive, particularly i…" at bounding box center [241, 232] width 392 height 26
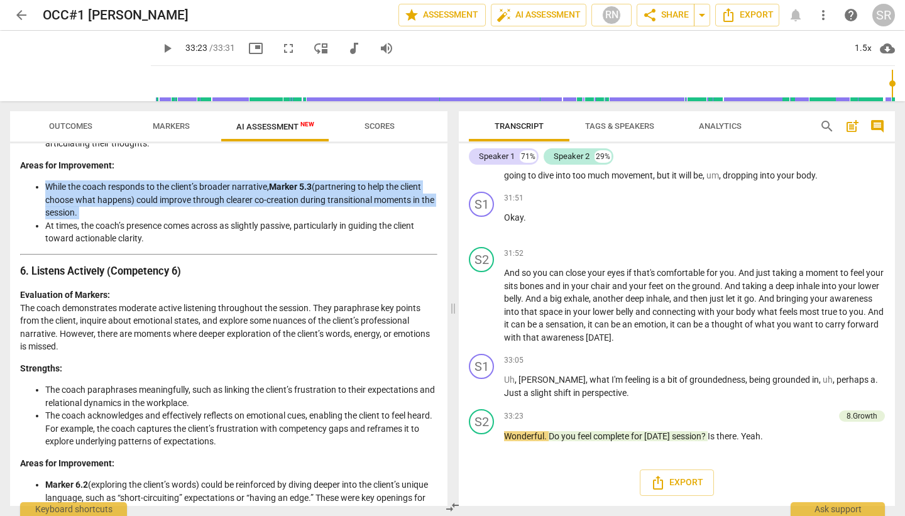
click at [162, 241] on li "At times, the coach’s presence comes across as slightly passive, particularly i…" at bounding box center [241, 232] width 392 height 26
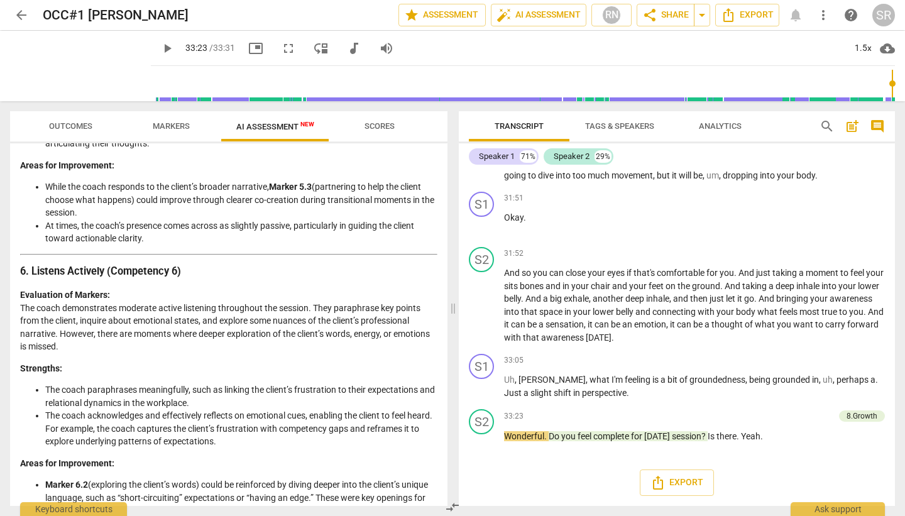
click at [165, 244] on li "At times, the coach’s presence comes across as slightly passive, particularly i…" at bounding box center [241, 232] width 392 height 26
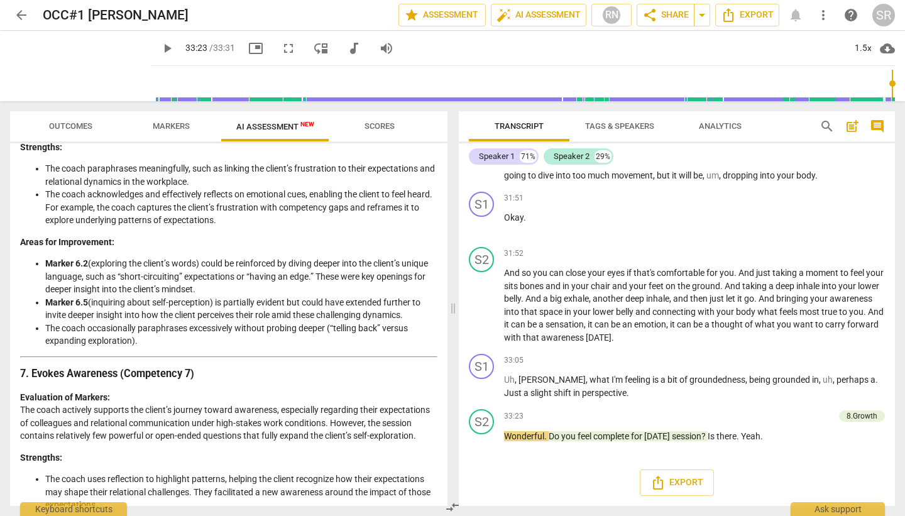
scroll to position [1678, 0]
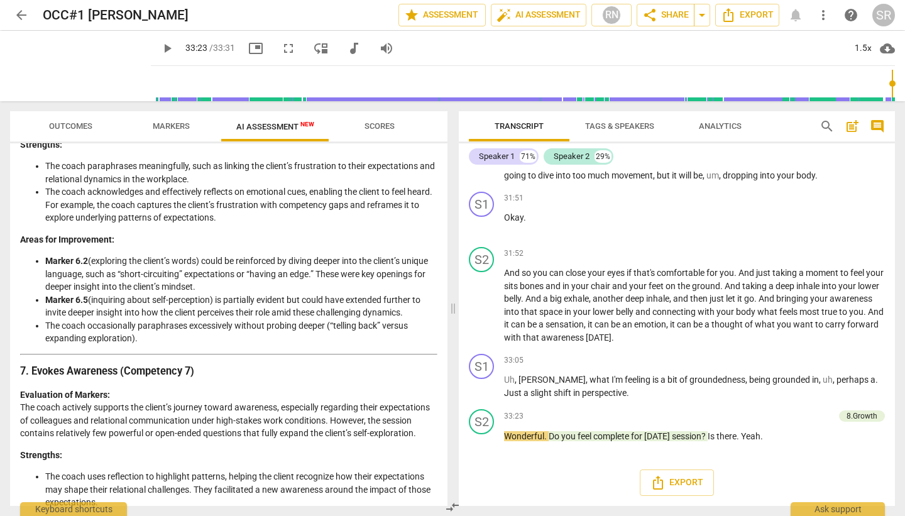
click at [120, 275] on li "Marker 6.2 (exploring the client’s words) could be reinforced by diving deeper …" at bounding box center [241, 273] width 392 height 39
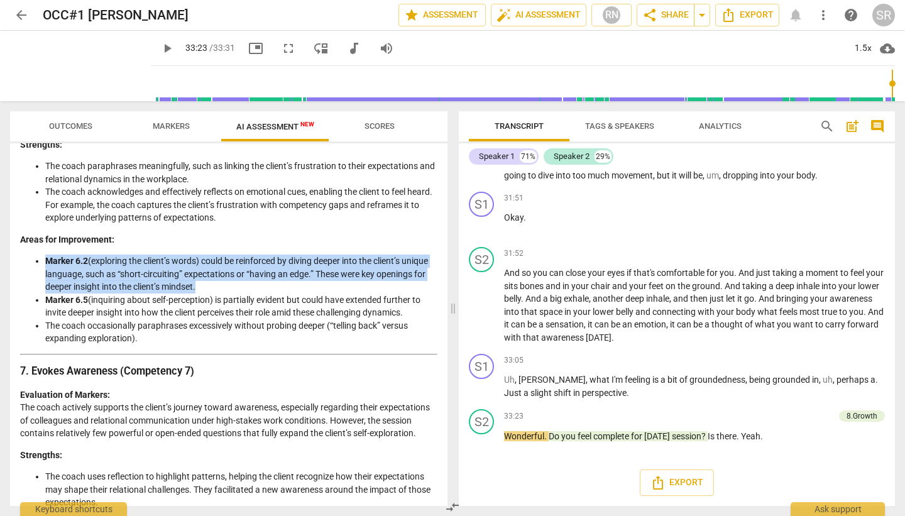
click at [120, 275] on li "Marker 6.2 (exploring the client’s words) could be reinforced by diving deeper …" at bounding box center [241, 273] width 392 height 39
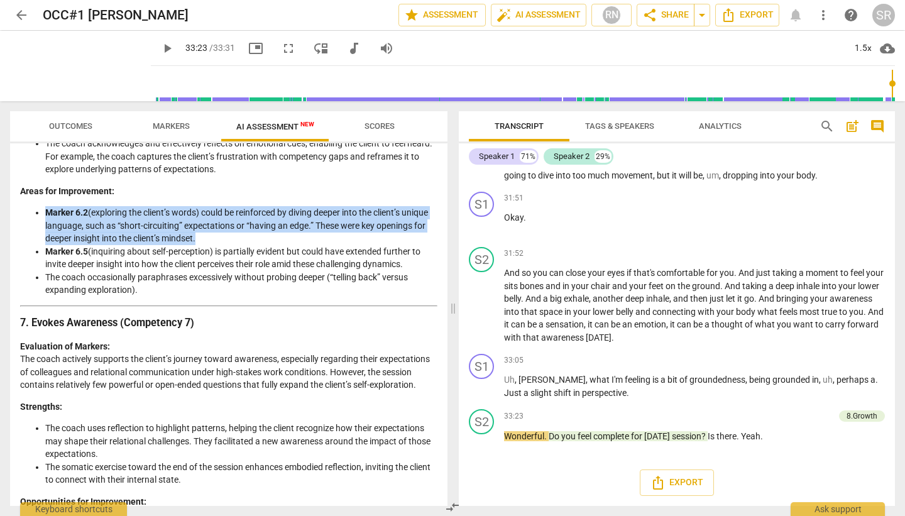
scroll to position [1733, 0]
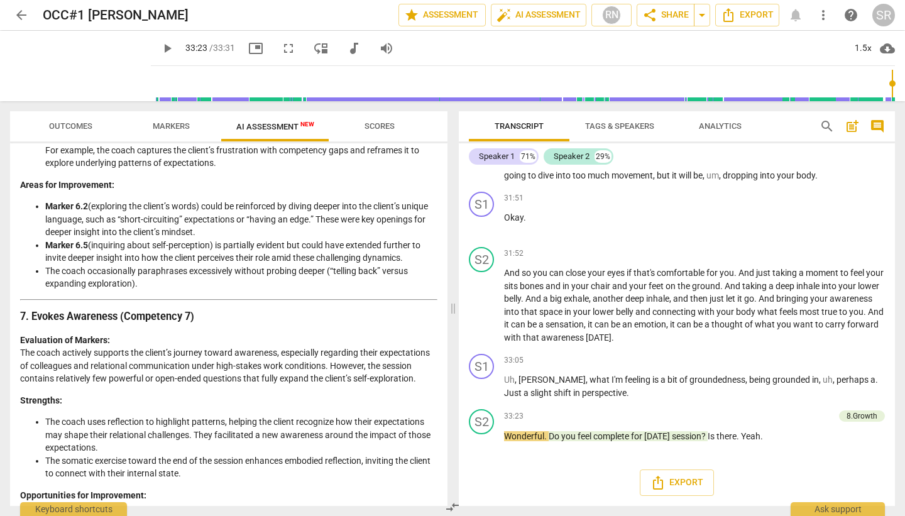
click at [257, 239] on li "Marker 6.2 (exploring the client’s words) could be reinforced by diving deeper …" at bounding box center [241, 219] width 392 height 39
click at [114, 265] on li "Marker 6.5 (inquiring about self-perception) is partially evident but could hav…" at bounding box center [241, 252] width 392 height 26
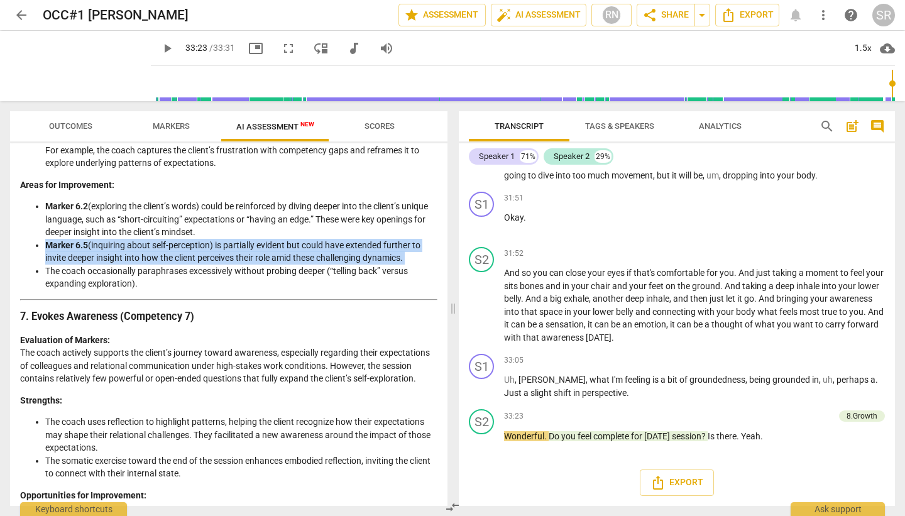
click at [114, 265] on li "Marker 6.5 (inquiring about self-perception) is partially evident but could hav…" at bounding box center [241, 252] width 392 height 26
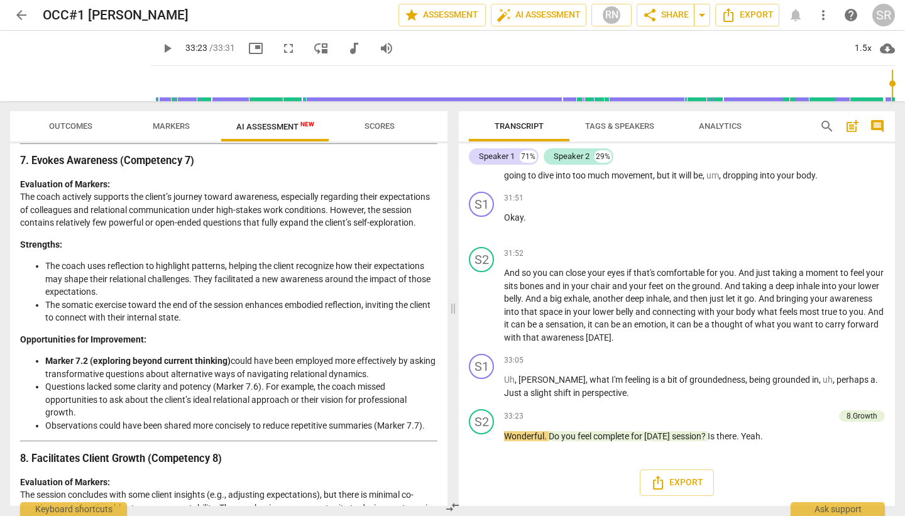
scroll to position [1892, 0]
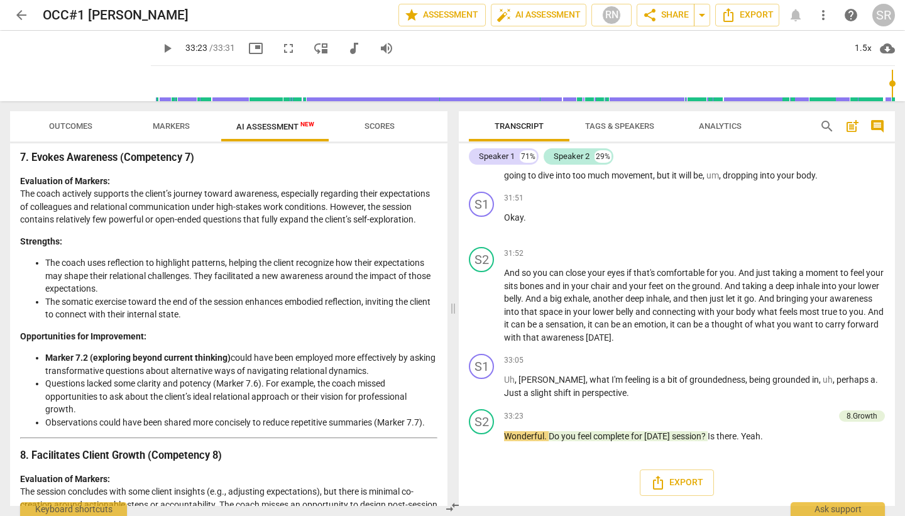
click at [171, 223] on p "Evaluation of Markers: The coach actively supports the client’s journey toward …" at bounding box center [228, 201] width 417 height 52
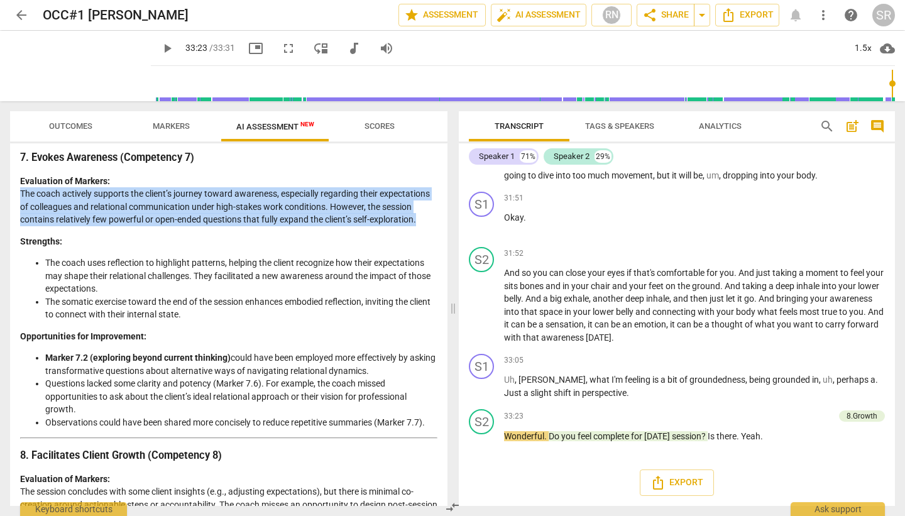
click at [171, 223] on p "Evaluation of Markers: The coach actively supports the client’s journey toward …" at bounding box center [228, 201] width 417 height 52
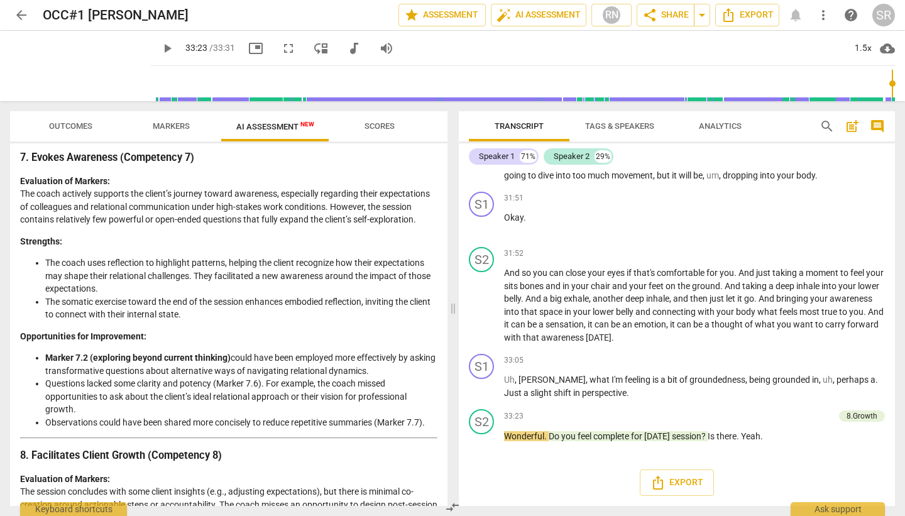
click at [128, 285] on li "The coach uses reflection to highlight patterns, helping the client recognize h…" at bounding box center [241, 275] width 392 height 39
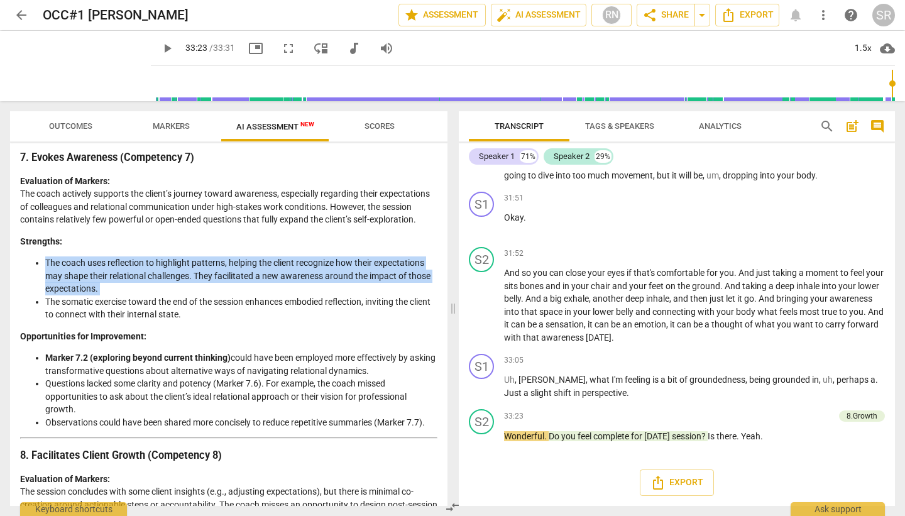
click at [128, 285] on li "The coach uses reflection to highlight patterns, helping the client recognize h…" at bounding box center [241, 275] width 392 height 39
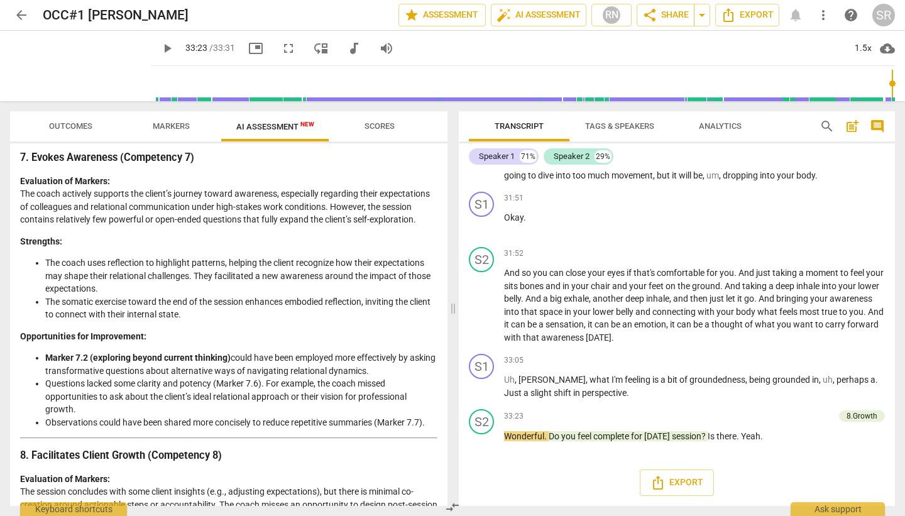
click at [113, 313] on li "The somatic exercise toward the end of the session enhances embodied reflection…" at bounding box center [241, 308] width 392 height 26
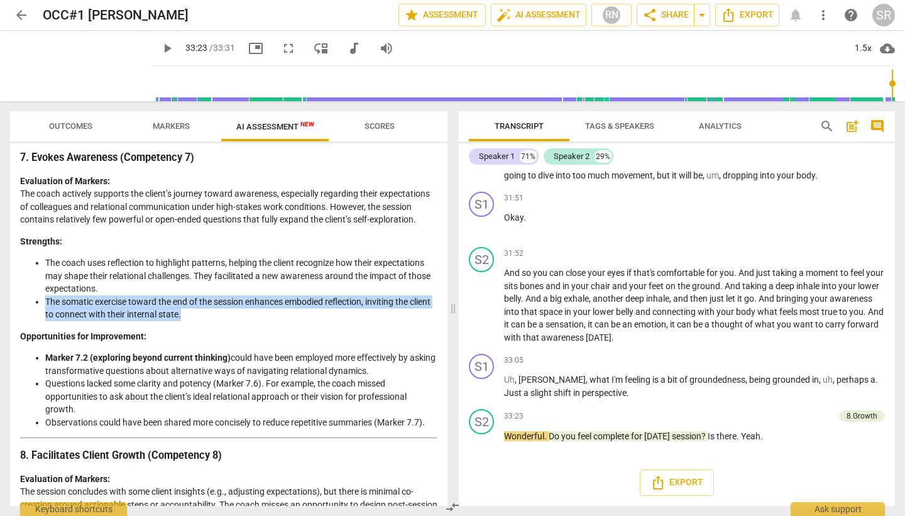
click at [113, 313] on li "The somatic exercise toward the end of the session enhances embodied reflection…" at bounding box center [241, 308] width 392 height 26
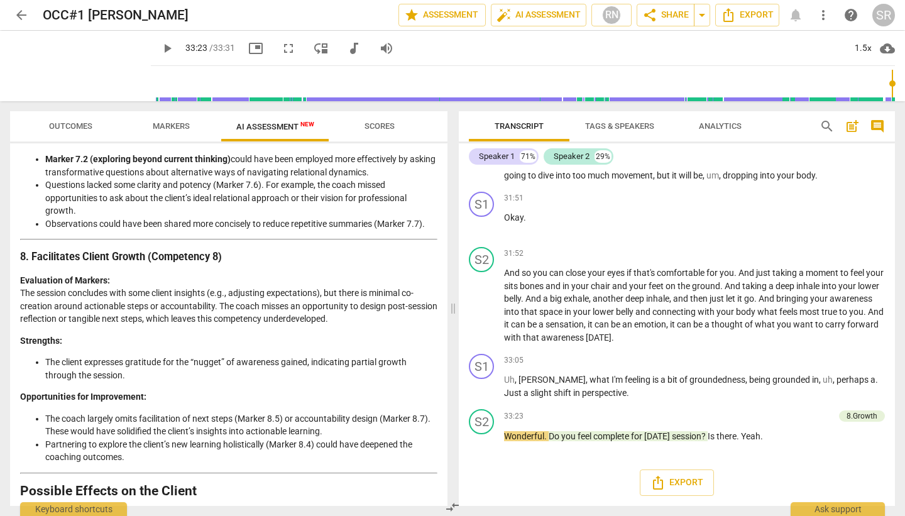
scroll to position [2091, 0]
click at [124, 210] on li "Questions lacked some clarity and potency (Marker 7.6). For example, the coach …" at bounding box center [241, 197] width 392 height 39
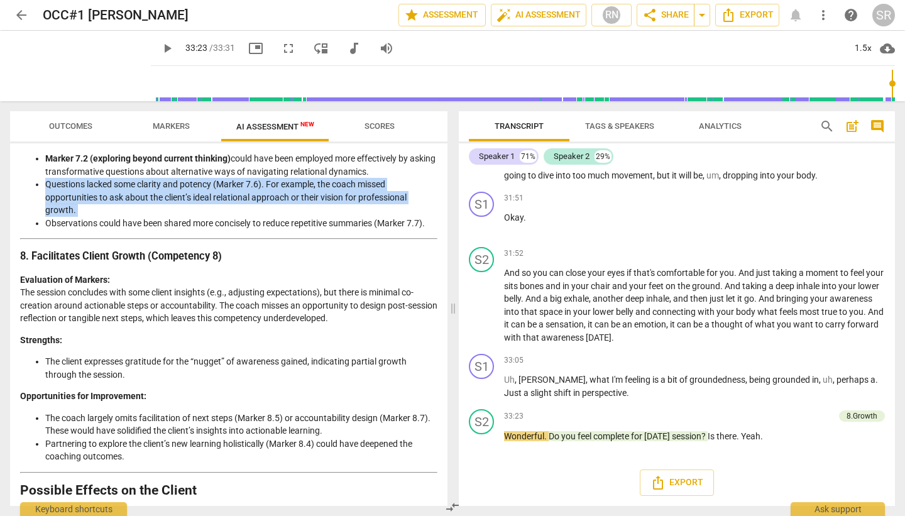
click at [124, 210] on li "Questions lacked some clarity and potency (Marker 7.6). For example, the coach …" at bounding box center [241, 197] width 392 height 39
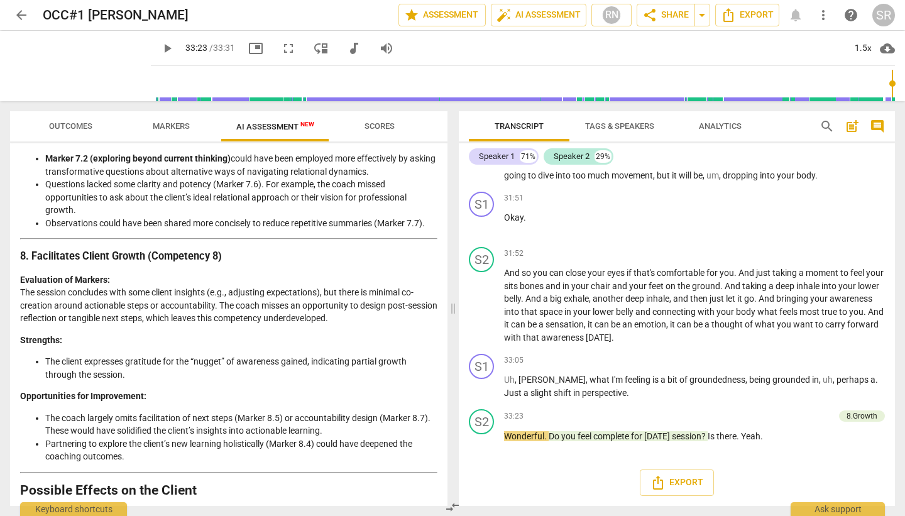
click at [153, 230] on li "Observations could have been shared more concisely to reduce repetitive summari…" at bounding box center [241, 223] width 392 height 13
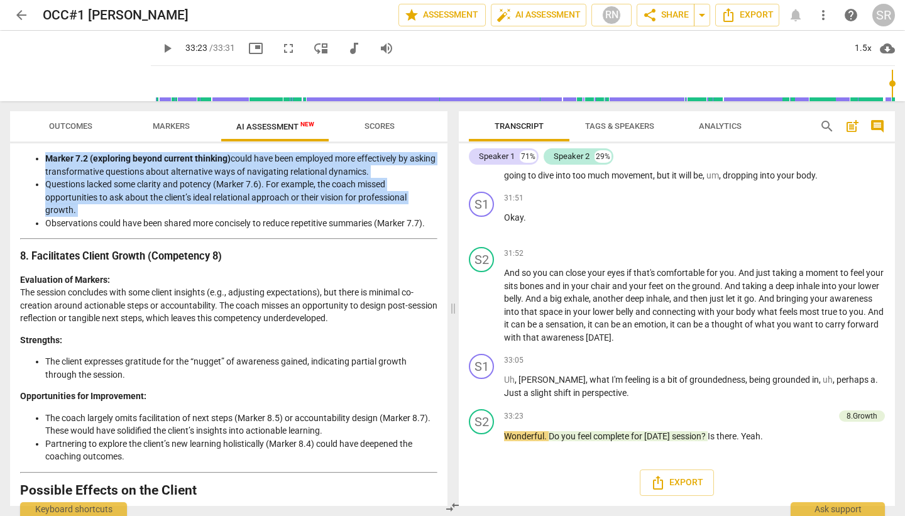
click at [153, 230] on li "Observations could have been shared more concisely to reduce repetitive summari…" at bounding box center [241, 223] width 392 height 13
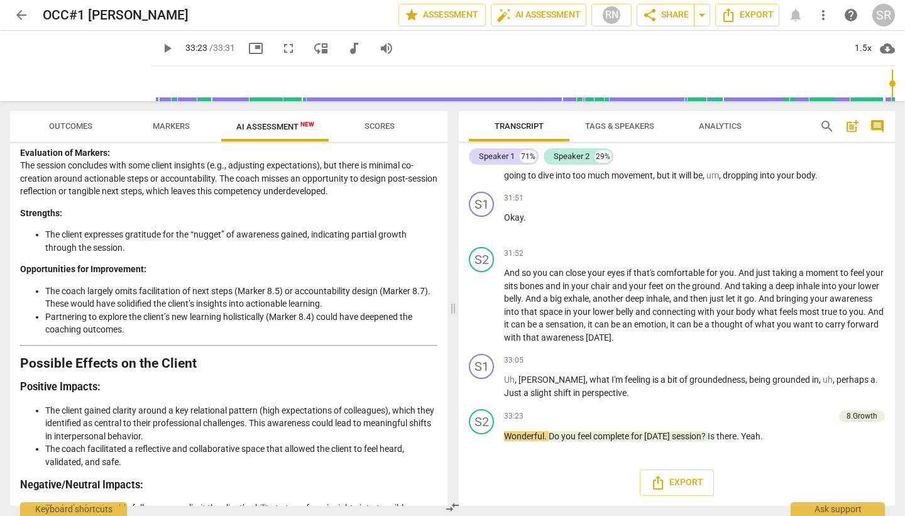
scroll to position [2217, 0]
click at [332, 306] on li "The coach largely omits facilitation of next steps (Marker 8.5) or accountabili…" at bounding box center [241, 299] width 392 height 26
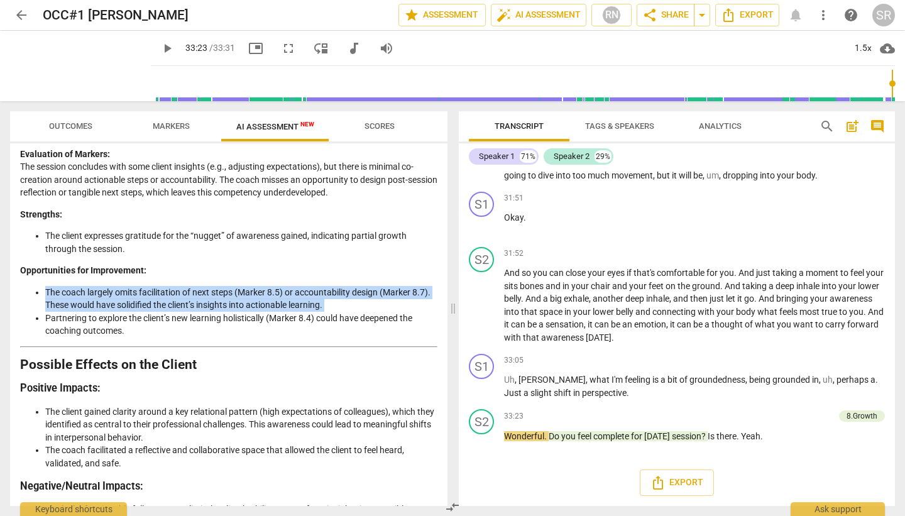
click at [332, 306] on li "The coach largely omits facilitation of next steps (Marker 8.5) or accountabili…" at bounding box center [241, 299] width 392 height 26
click at [339, 308] on li "The coach largely omits facilitation of next steps (Marker 8.5) or accountabili…" at bounding box center [241, 299] width 392 height 26
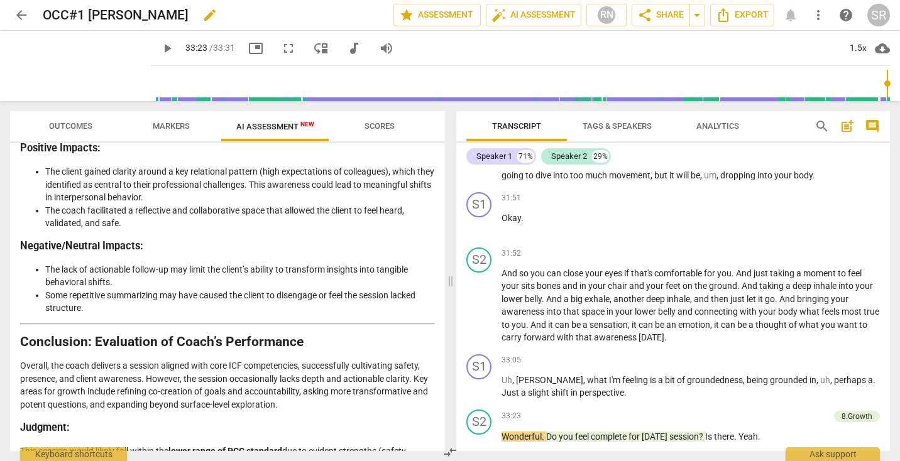
scroll to position [6929, 0]
